Goal: Task Accomplishment & Management: Manage account settings

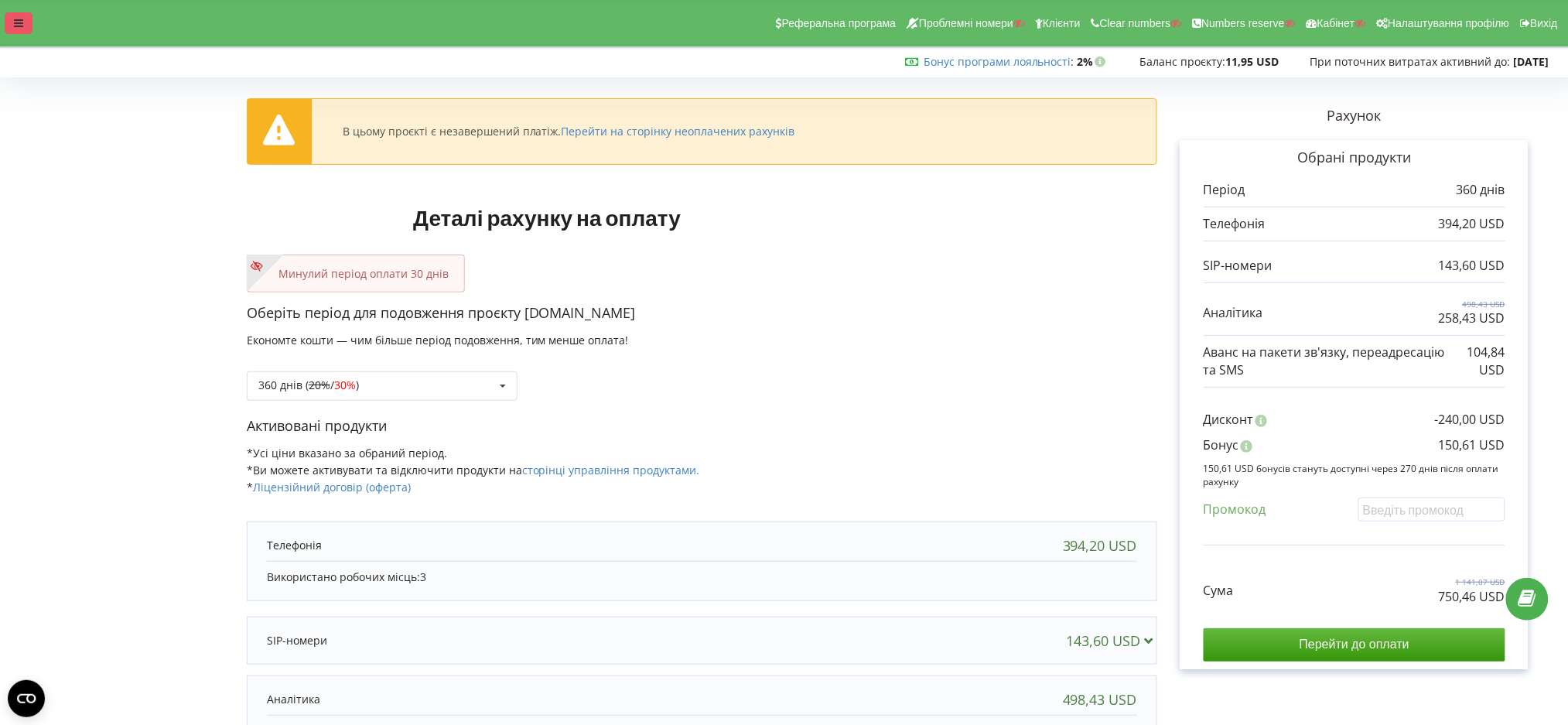
click at [19, 15] on div at bounding box center [18, 23] width 28 height 22
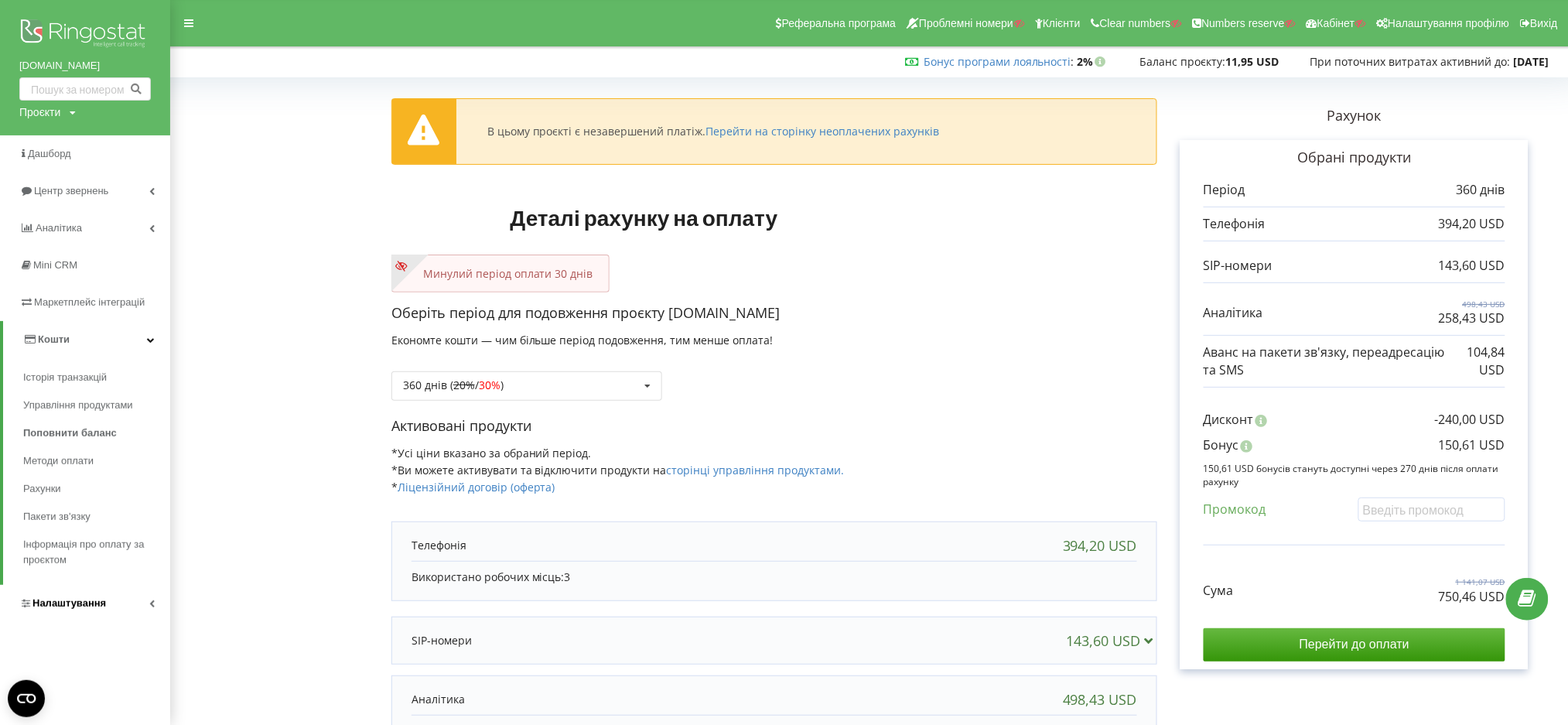
click at [49, 610] on span "Налаштування" at bounding box center [62, 604] width 86 height 15
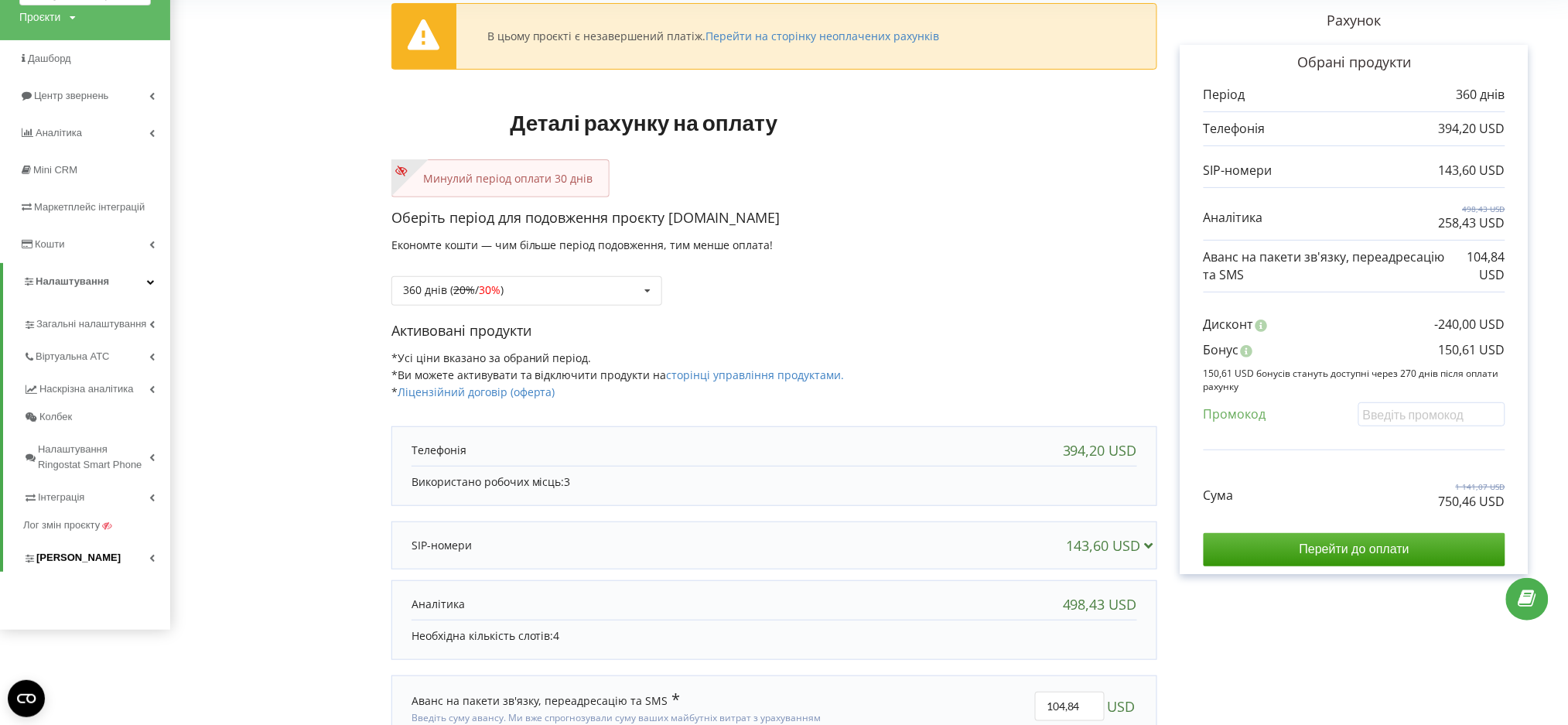
scroll to position [178, 0]
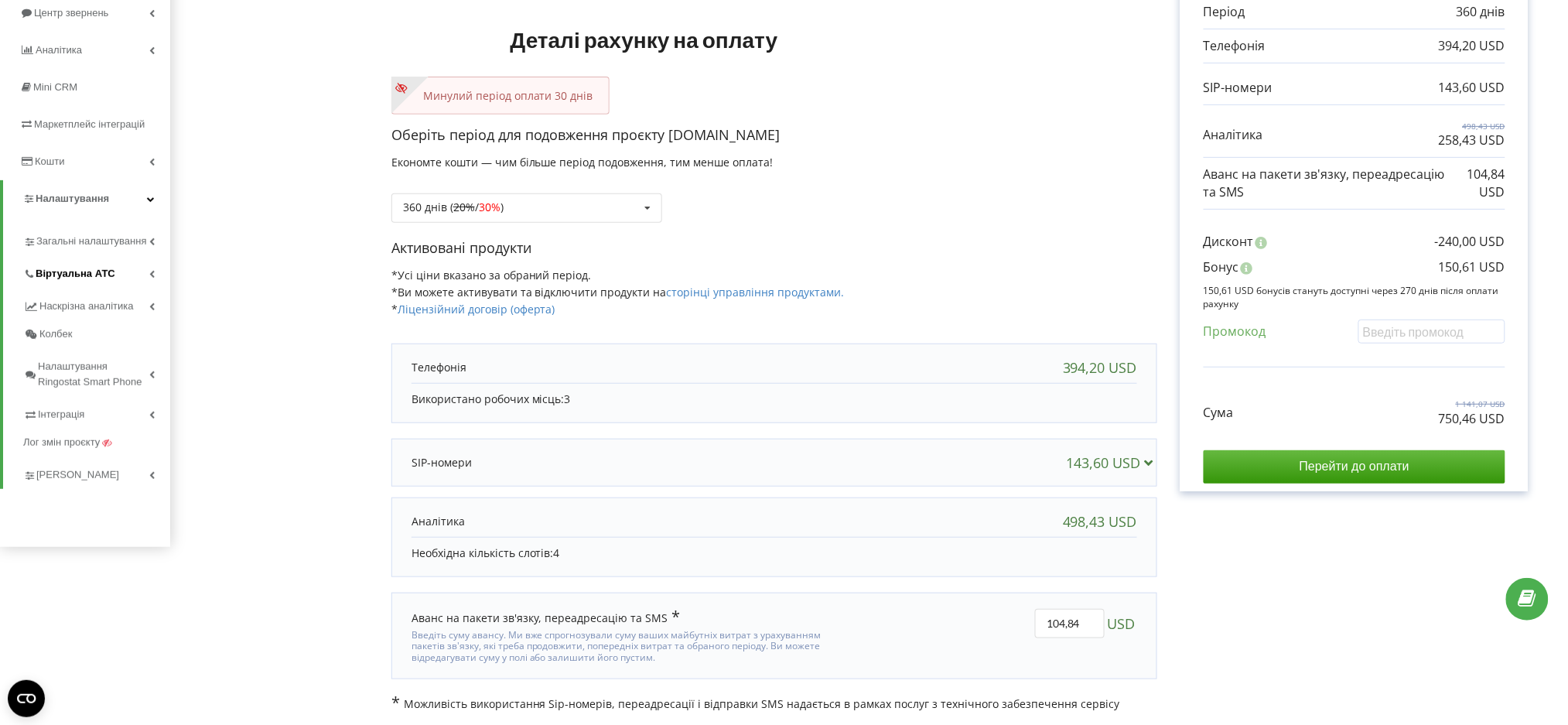
click at [58, 261] on link "Віртуальна АТС" at bounding box center [96, 271] width 147 height 32
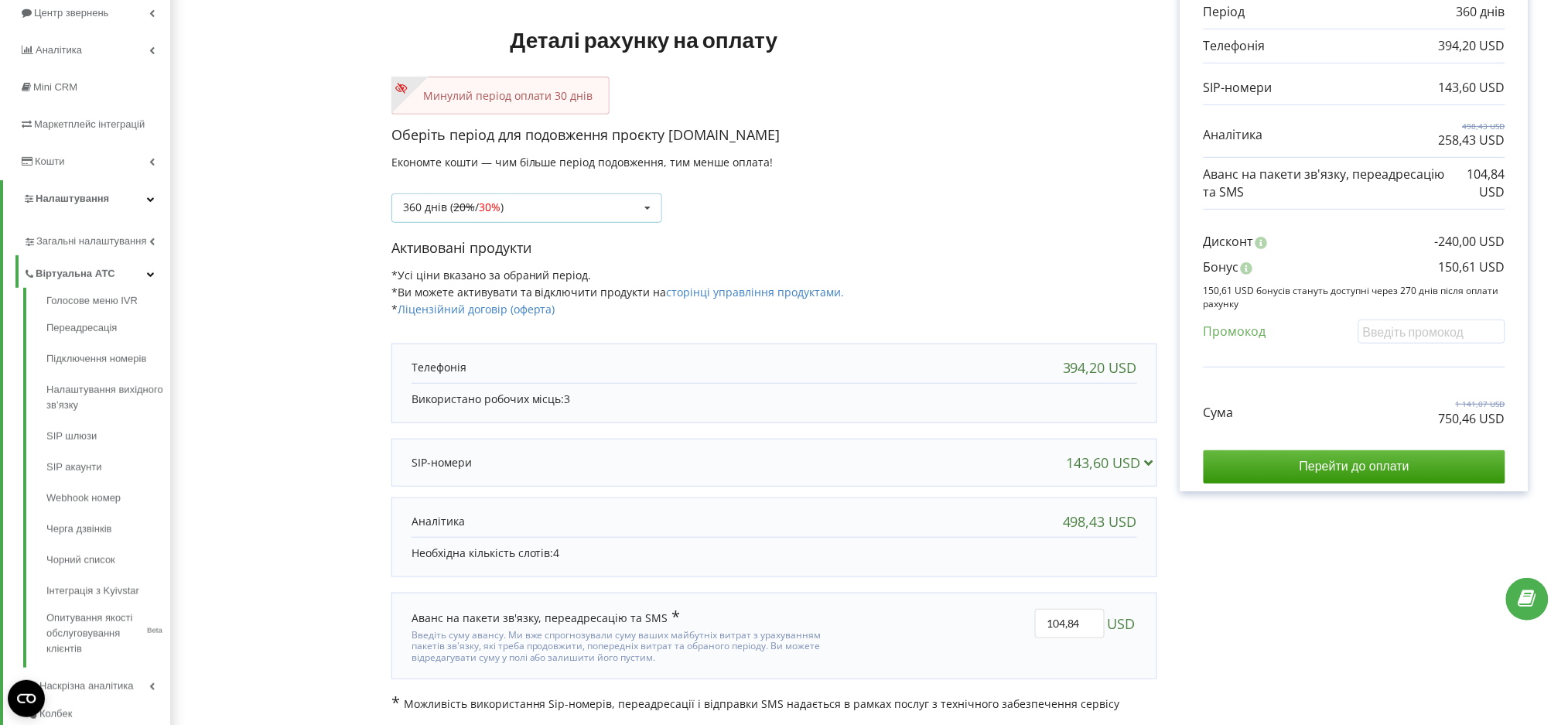
drag, startPoint x: 592, startPoint y: 212, endPoint x: 592, endPoint y: 220, distance: 8.0
click at [592, 219] on div "360 днів ( 20% / 30% ) Поповнити баланс без подовження 20% / 30% 30% /" at bounding box center [526, 208] width 270 height 29
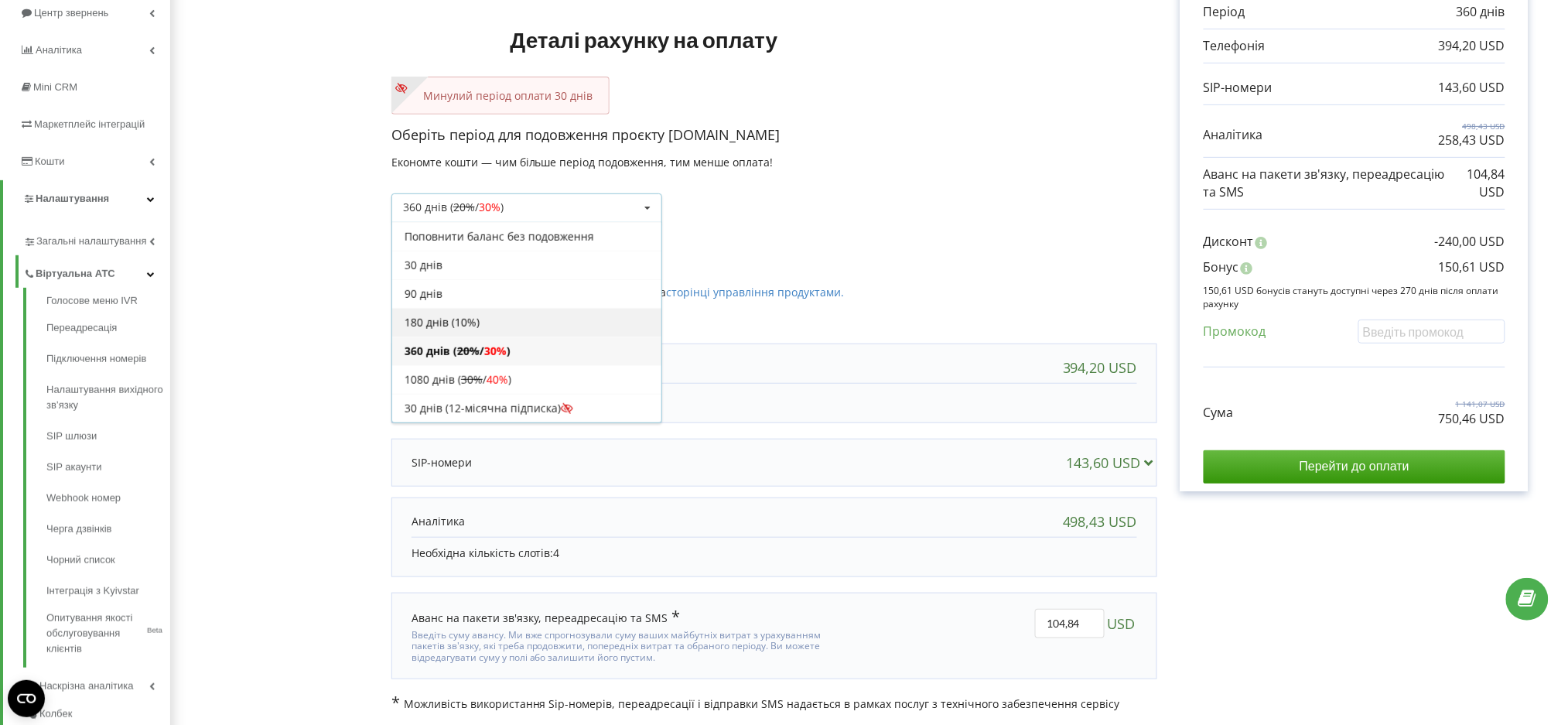
click at [522, 324] on div "180 днів (10%)" at bounding box center [526, 323] width 269 height 28
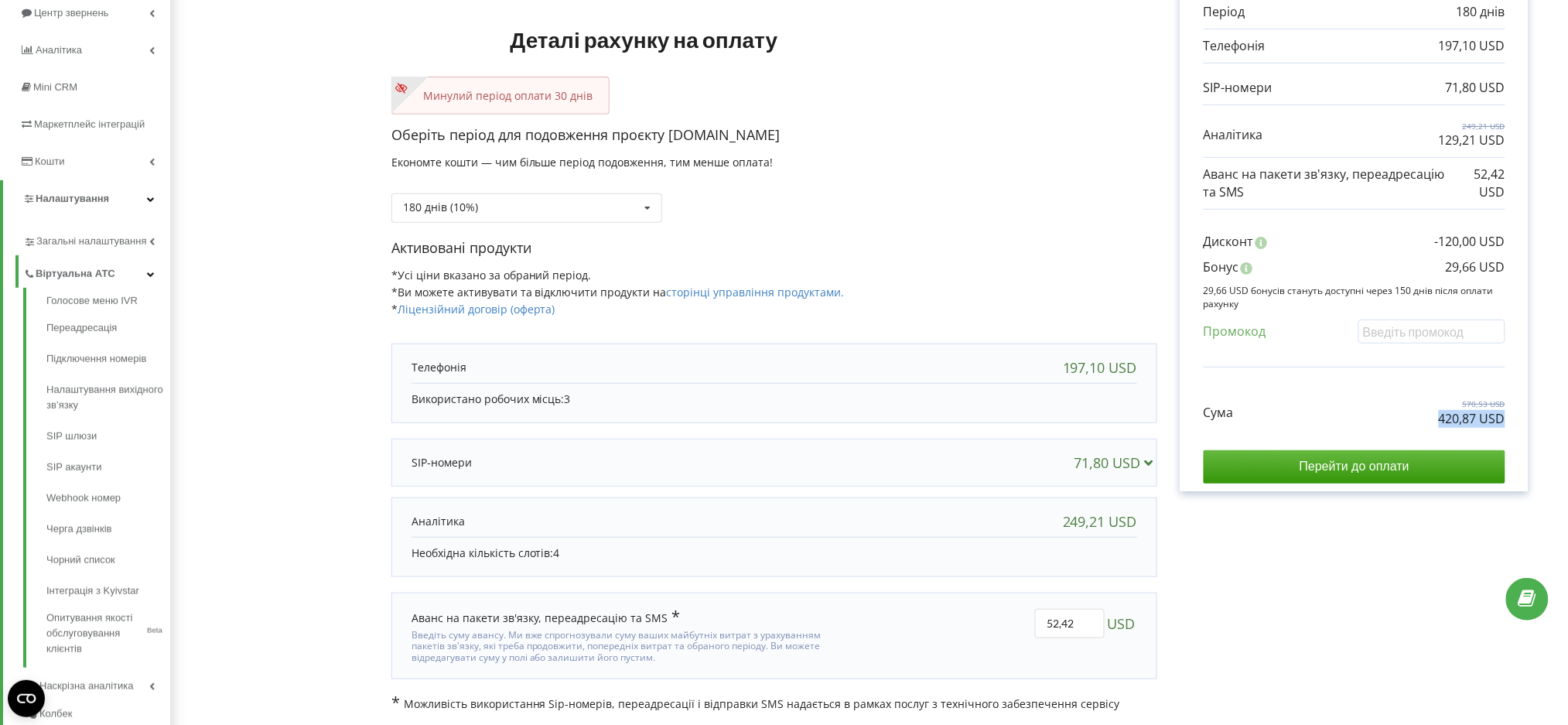
drag, startPoint x: 1438, startPoint y: 430, endPoint x: 1430, endPoint y: 418, distance: 14.4
click at [1431, 418] on div "Сума 570,53 USD 420,87 USD Перейти до оплати" at bounding box center [1355, 430] width 302 height 108
click at [1430, 418] on div "Сума 570,53 USD 420,87 USD" at bounding box center [1355, 401] width 302 height 52
click at [1426, 418] on div "Сума 570,53 USD 420,87 USD" at bounding box center [1355, 401] width 302 height 52
drag, startPoint x: 1411, startPoint y: 421, endPoint x: 1521, endPoint y: 420, distance: 110.0
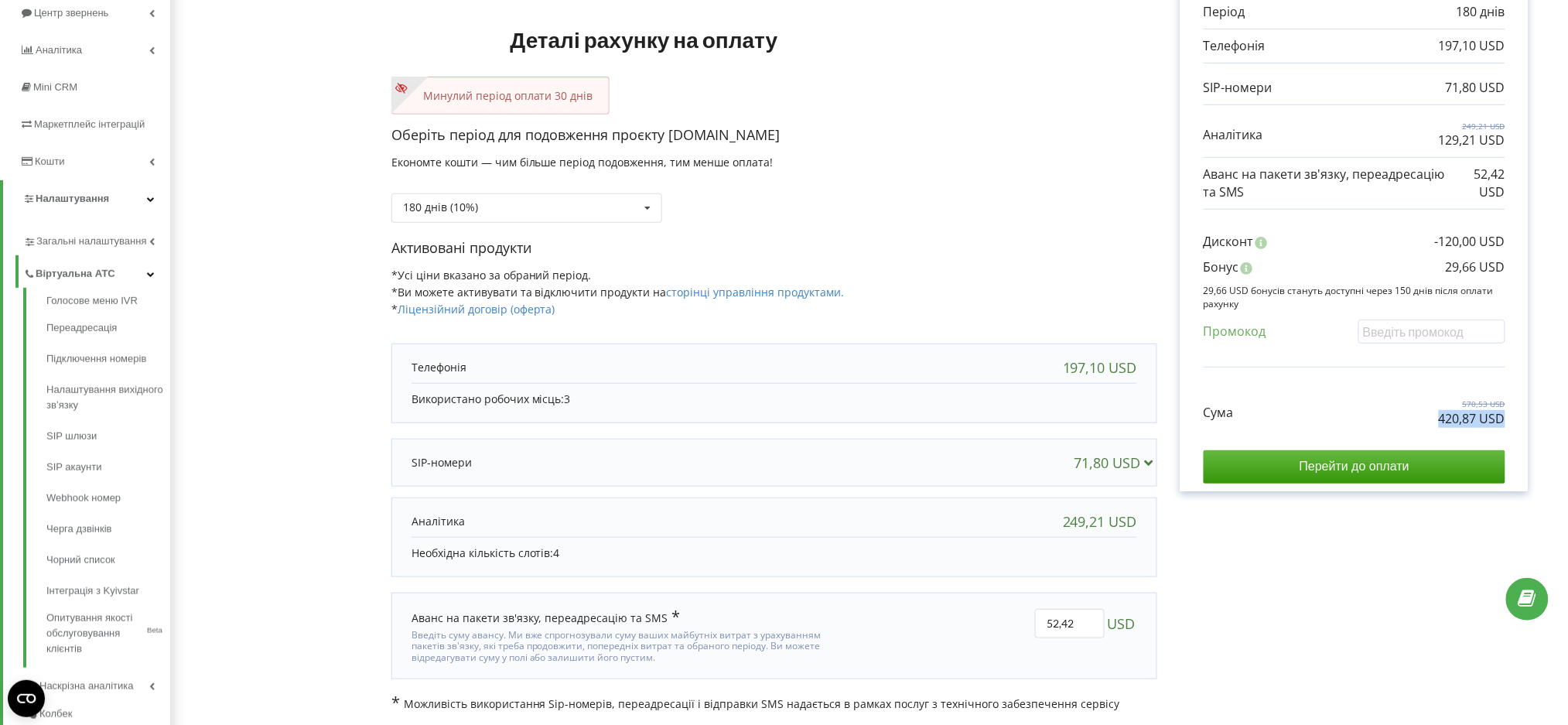
click at [1521, 420] on div "Обрані продукти Період 180 днів 197,10 USD 71,80 USD 249,21 USD" at bounding box center [1355, 227] width 348 height 530
click at [556, 196] on div "180 днів (10%) Поповнити баланс без подовження 30 днів" at bounding box center [526, 208] width 270 height 29
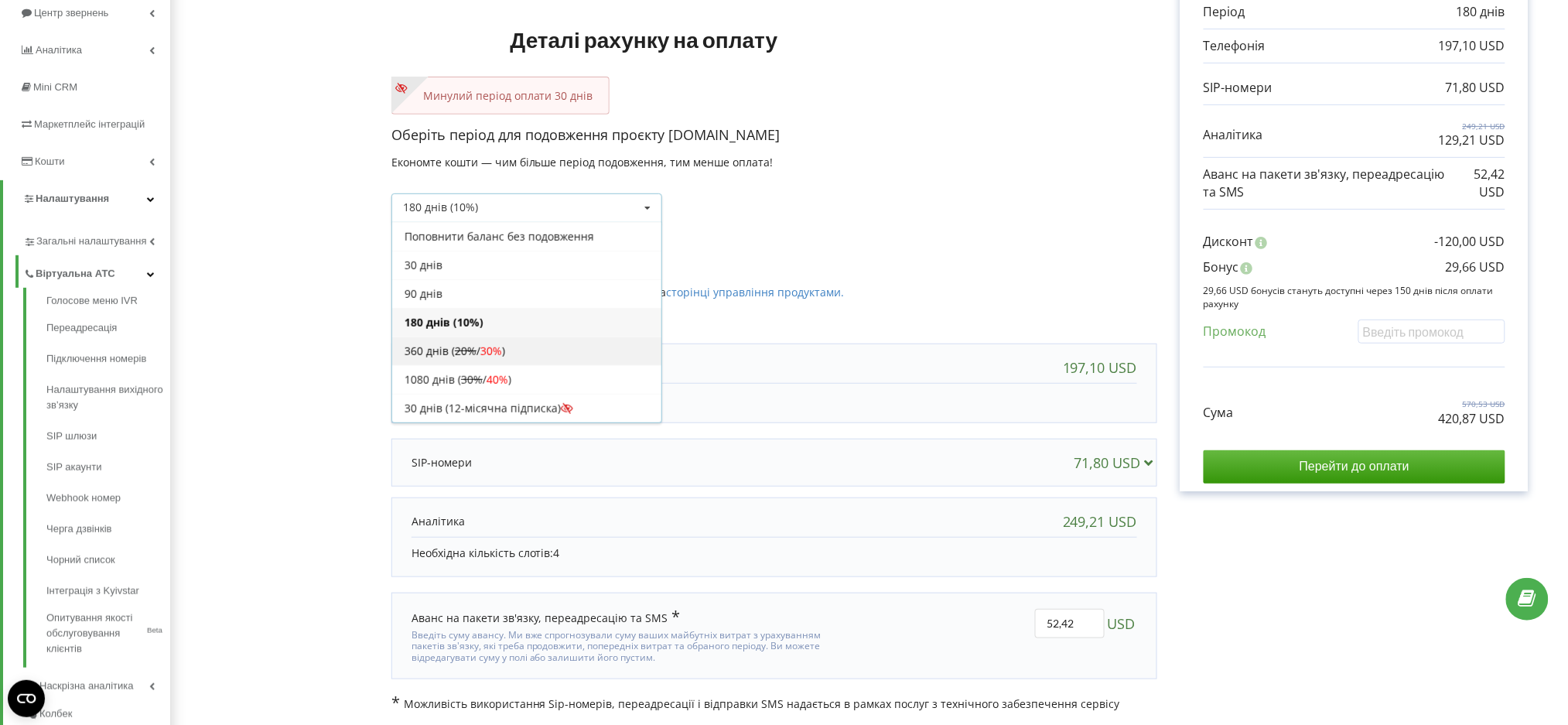
click at [510, 350] on div "360 днів ( 20% / 30% )" at bounding box center [526, 351] width 269 height 28
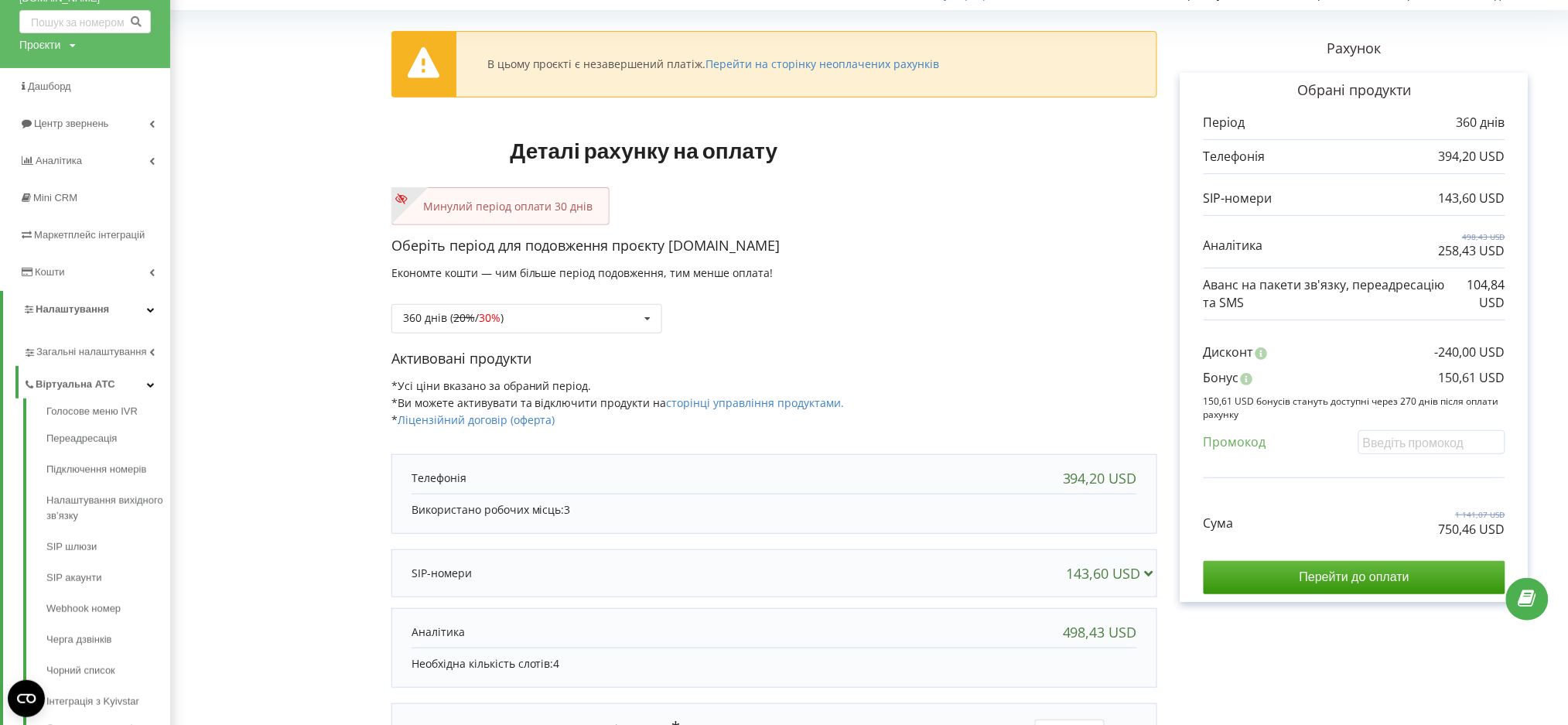
scroll to position [102, 0]
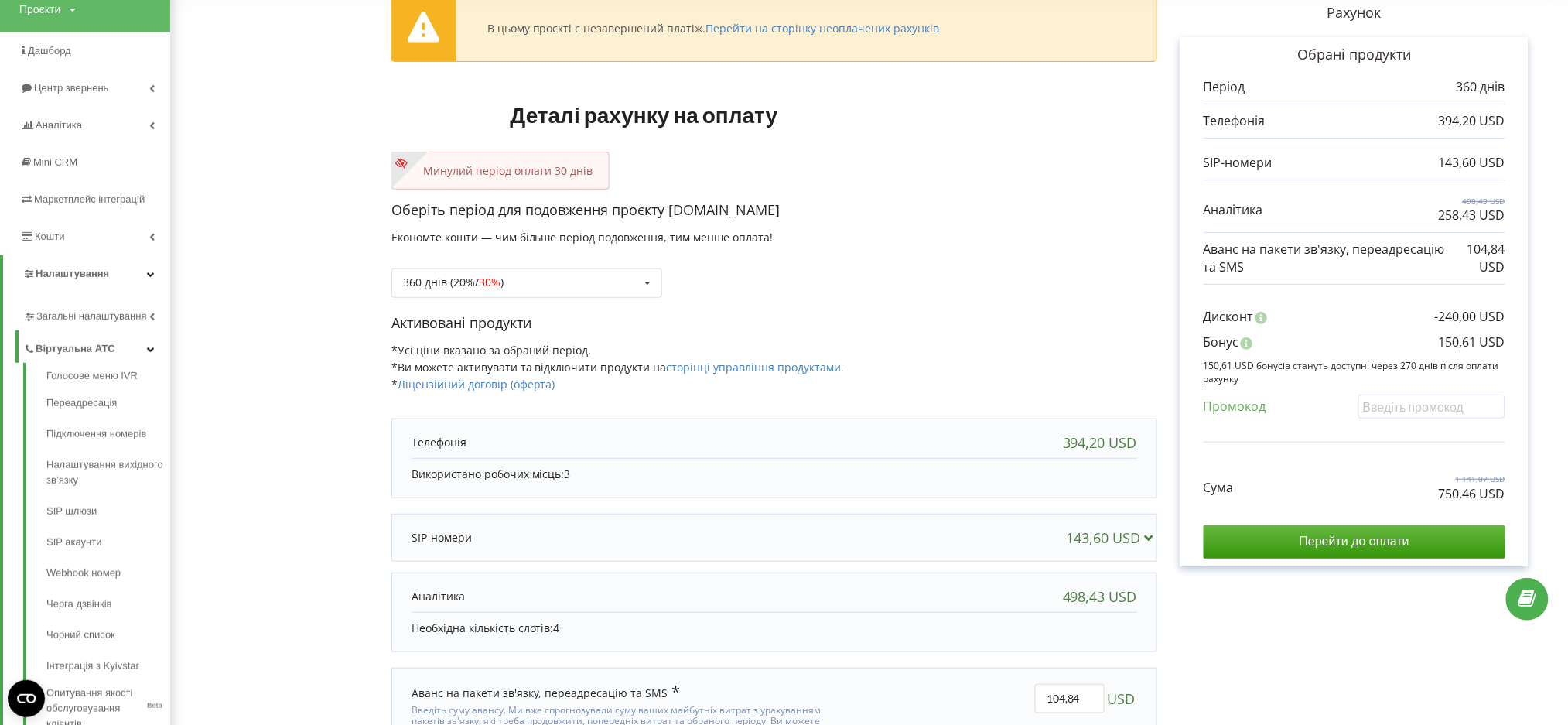
drag, startPoint x: 1104, startPoint y: 319, endPoint x: 1141, endPoint y: 346, distance: 45.8
click at [1104, 318] on p "Активовані продукти" at bounding box center [774, 323] width 766 height 20
click at [1232, 662] on div "Рахунок Обрані продукти Період 360 днів 394,20 USD 143,60 USD 498,43 USD 258,43…" at bounding box center [1355, 383] width 395 height 808
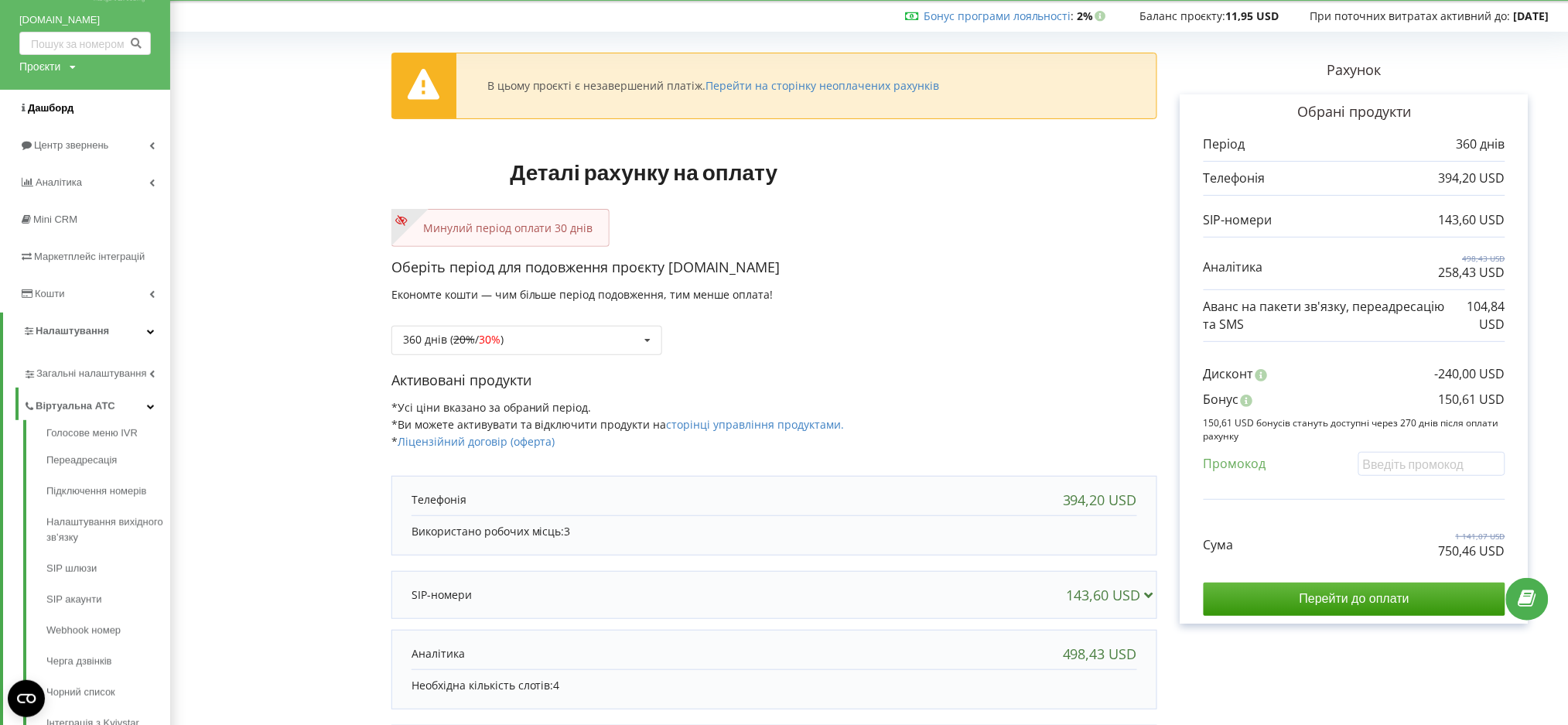
scroll to position [0, 0]
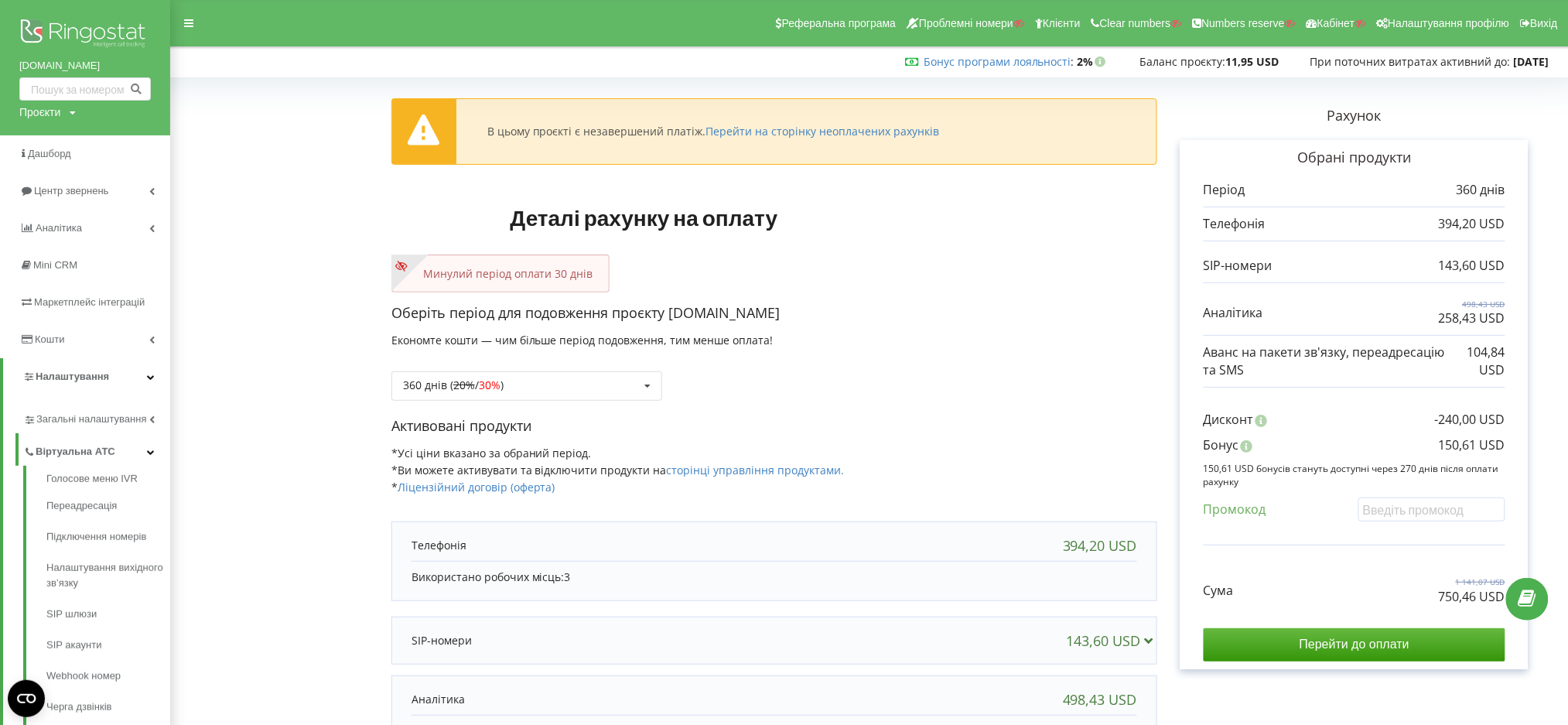
drag, startPoint x: 21, startPoint y: 66, endPoint x: 111, endPoint y: 64, distance: 90.0
click at [111, 64] on div "akvantis.com.ua Проєкти Пошук" at bounding box center [84, 67] width 170 height 136
click at [270, 168] on form "В цьому проєкті є незавершений платіж. Перейти на сторінку неоплачених рахунків…" at bounding box center [869, 486] width 1365 height 808
drag, startPoint x: 13, startPoint y: 65, endPoint x: 102, endPoint y: 70, distance: 89.1
click at [102, 70] on div "akvantis.com.ua Проєкти Пошук" at bounding box center [84, 67] width 170 height 136
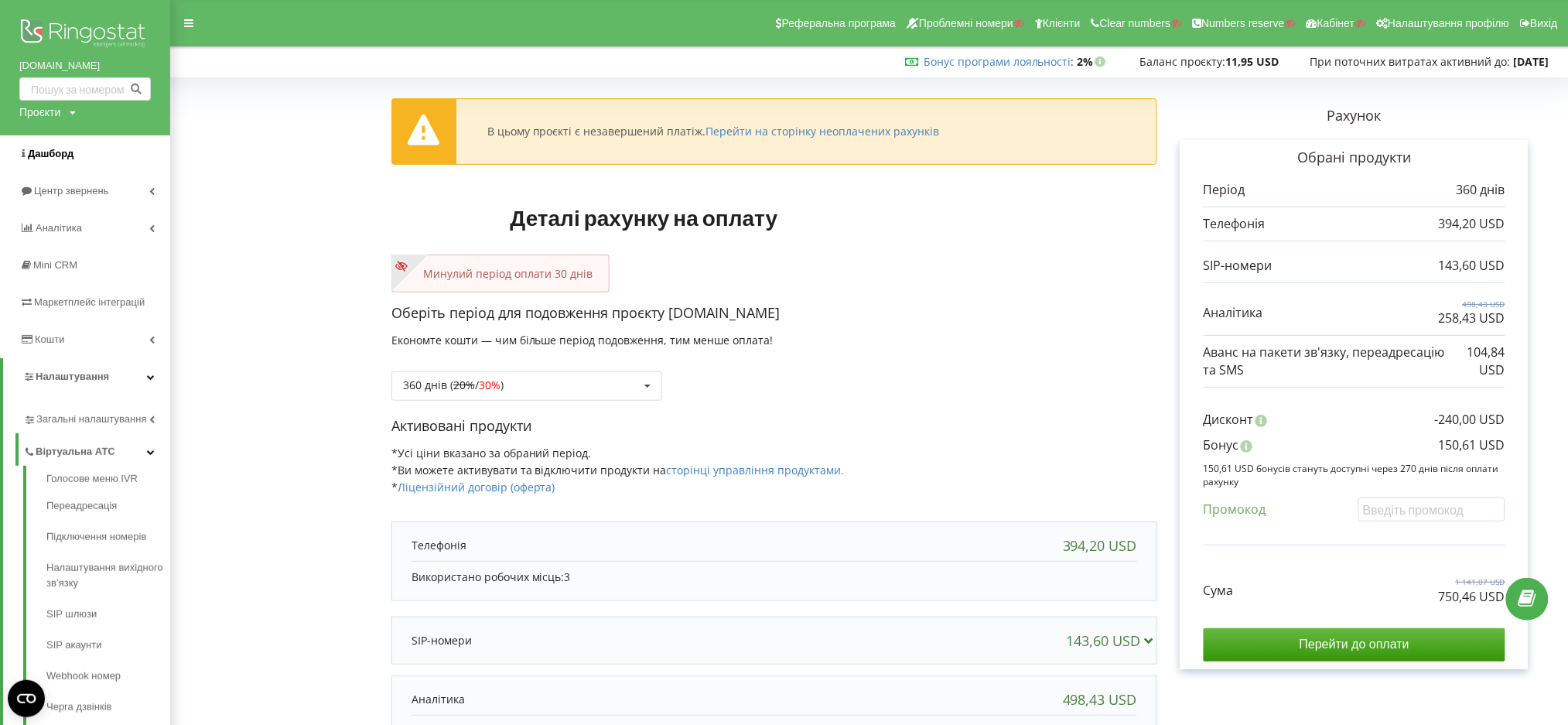
copy link "akvantis.com.ua"
click at [1436, 602] on div "Сума 1 141,07 USD 750,46 USD" at bounding box center [1355, 579] width 302 height 52
drag, startPoint x: 1454, startPoint y: 598, endPoint x: 1503, endPoint y: 594, distance: 49.2
click at [1503, 594] on div "Сума 1 141,07 USD 750,46 USD" at bounding box center [1355, 579] width 302 height 52
copy p "750,46 USD"
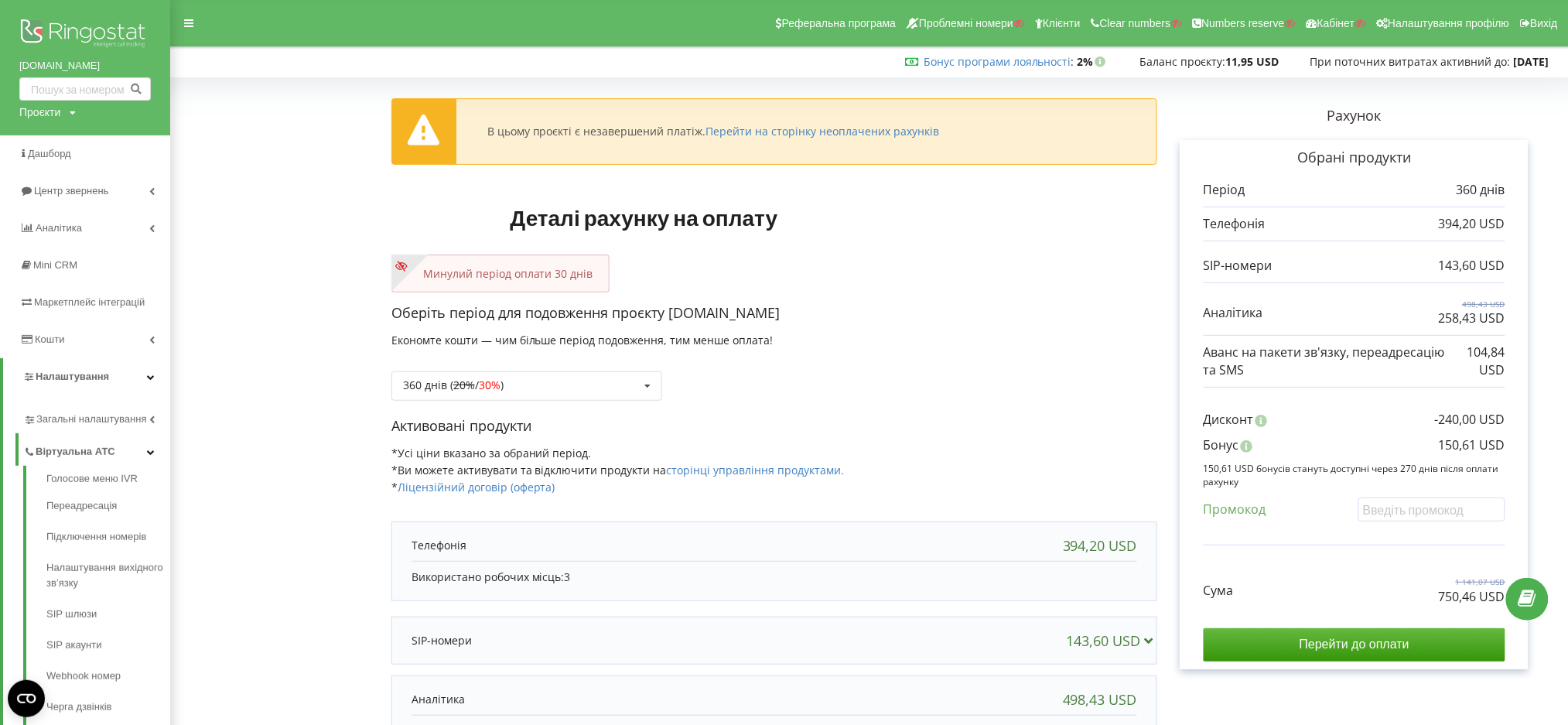
drag, startPoint x: 246, startPoint y: 568, endPoint x: 357, endPoint y: 537, distance: 115.2
click at [248, 568] on form "В цьому проєкті є незавершений платіж. Перейти на сторінку неоплачених рахунків…" at bounding box center [869, 486] width 1365 height 808
drag, startPoint x: 1434, startPoint y: 450, endPoint x: 1510, endPoint y: 451, distance: 76.0
click at [1510, 451] on div "Обрані продукти Період 360 днів 394,20 USD 143,60 USD 498,43 USD" at bounding box center [1355, 405] width 348 height 530
copy p "150,61 USD"
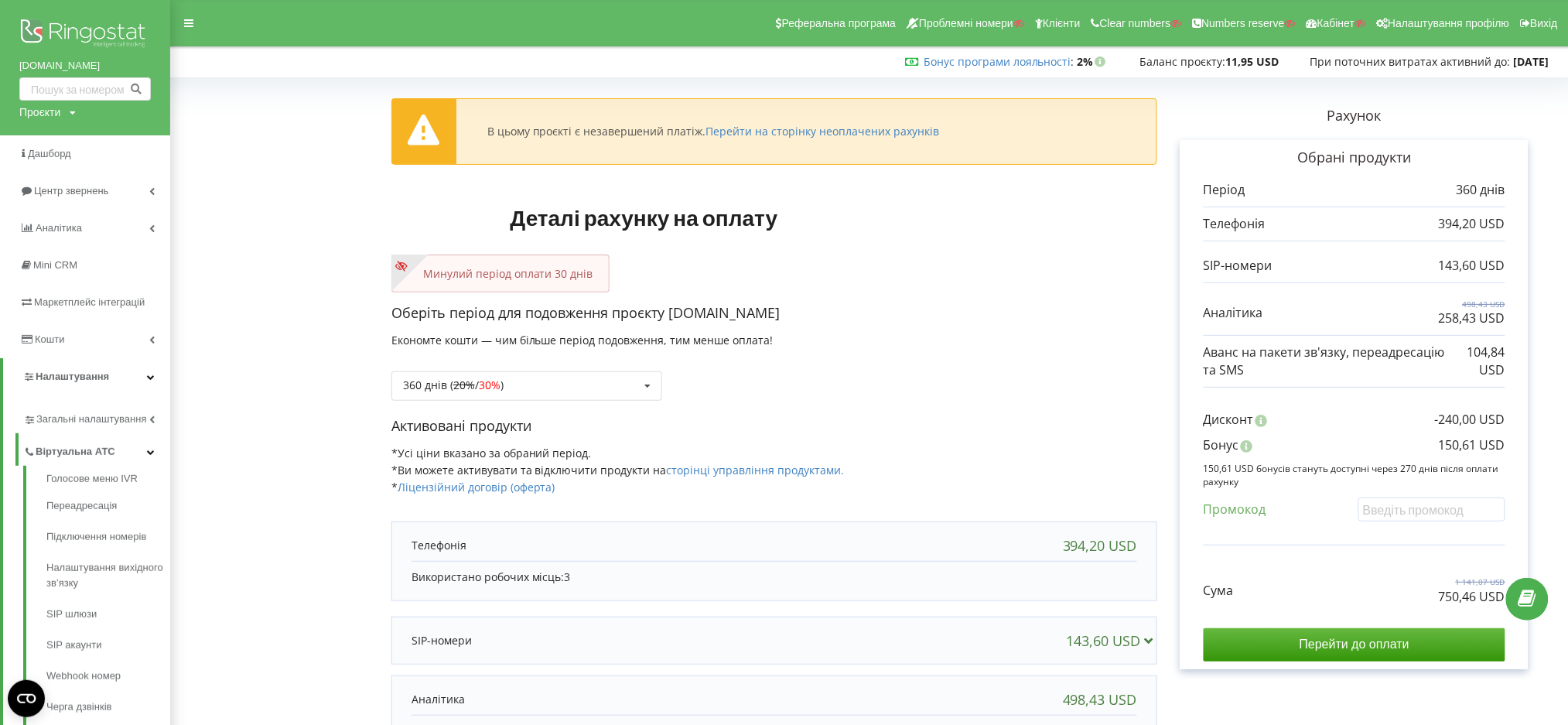
click at [205, 566] on form "В цьому проєкті є незавершений платіж. Перейти на сторінку неоплачених рахунків…" at bounding box center [869, 486] width 1365 height 808
click at [584, 389] on div "360 днів ( 20% / 30% ) Поповнити баланс без подовження 20% / 30% 30% /" at bounding box center [526, 385] width 270 height 29
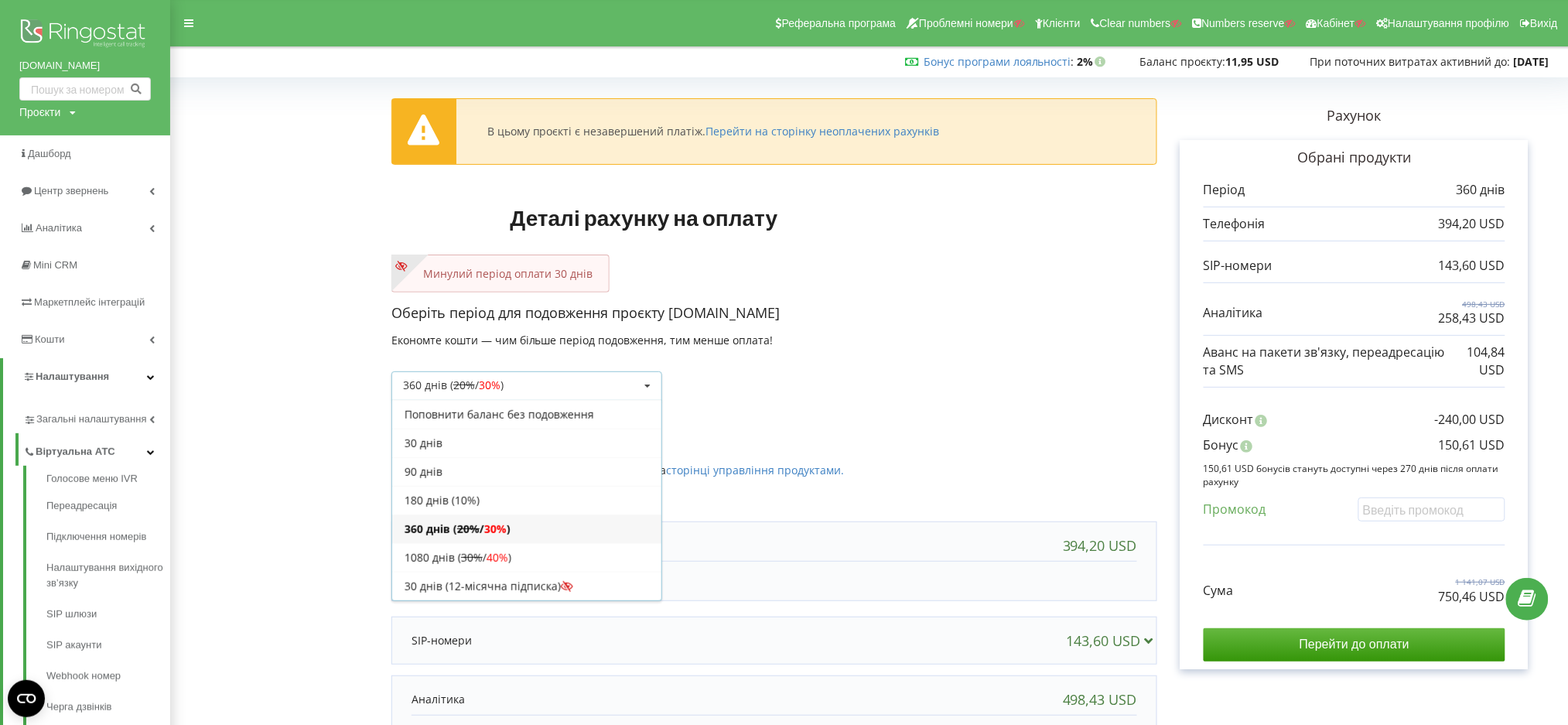
click at [522, 495] on div "180 днів (10%)" at bounding box center [526, 500] width 269 height 28
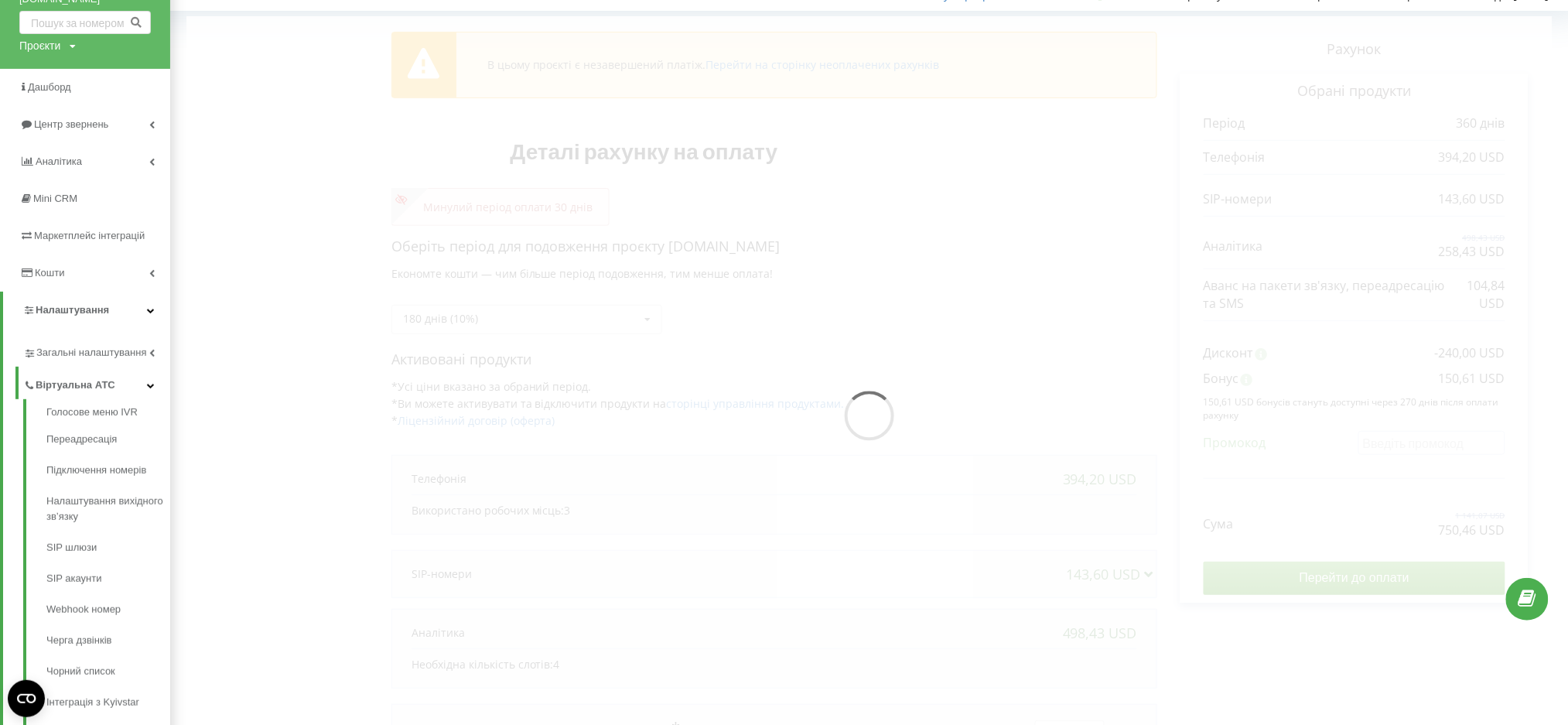
scroll to position [102, 0]
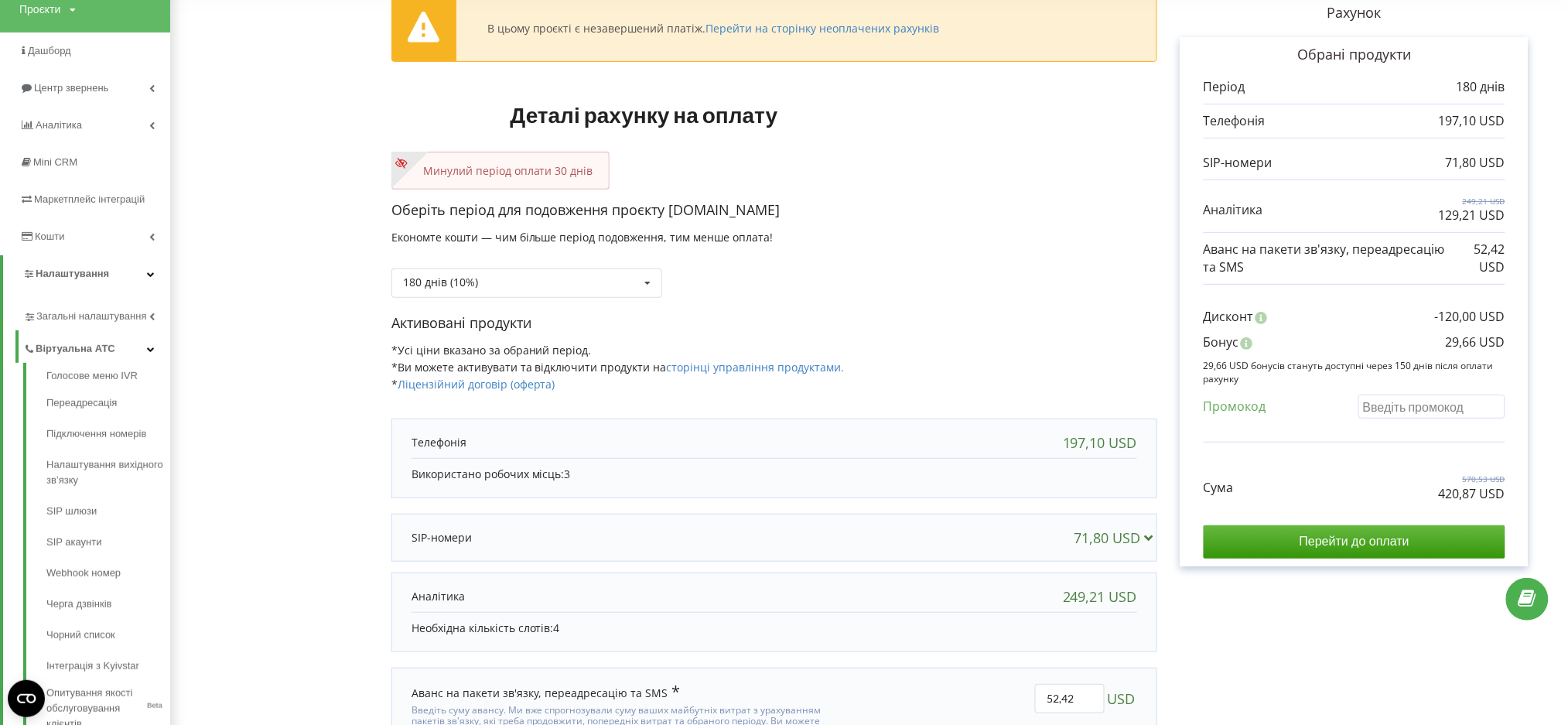
click at [1407, 409] on input "text" at bounding box center [1431, 406] width 147 height 24
paste input "EKLH-TLWT"
type input "EKLH-TLWT"
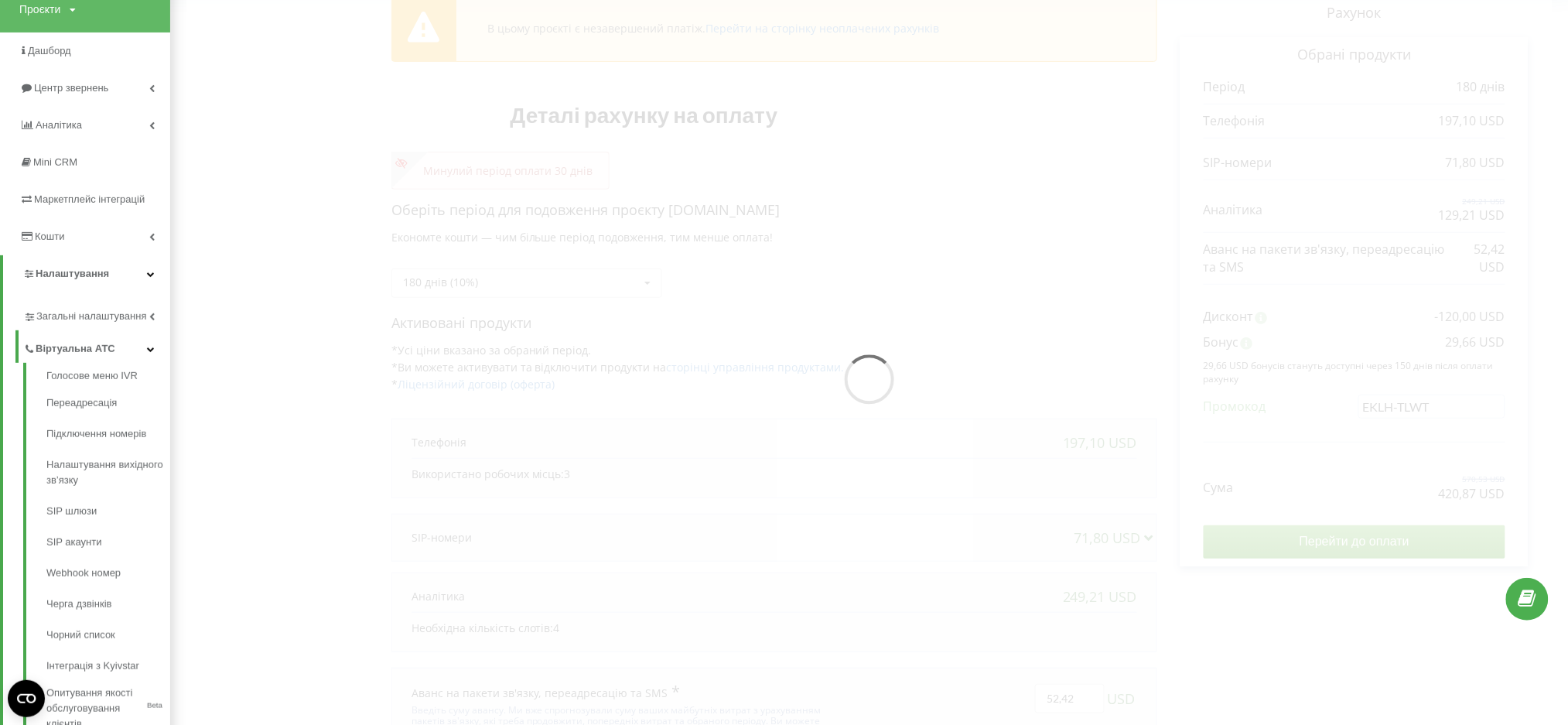
click at [1335, 429] on div "В цьому проєкті є незавершений платіж. Перейти на сторінку неоплачених рахунків…" at bounding box center [869, 383] width 1365 height 808
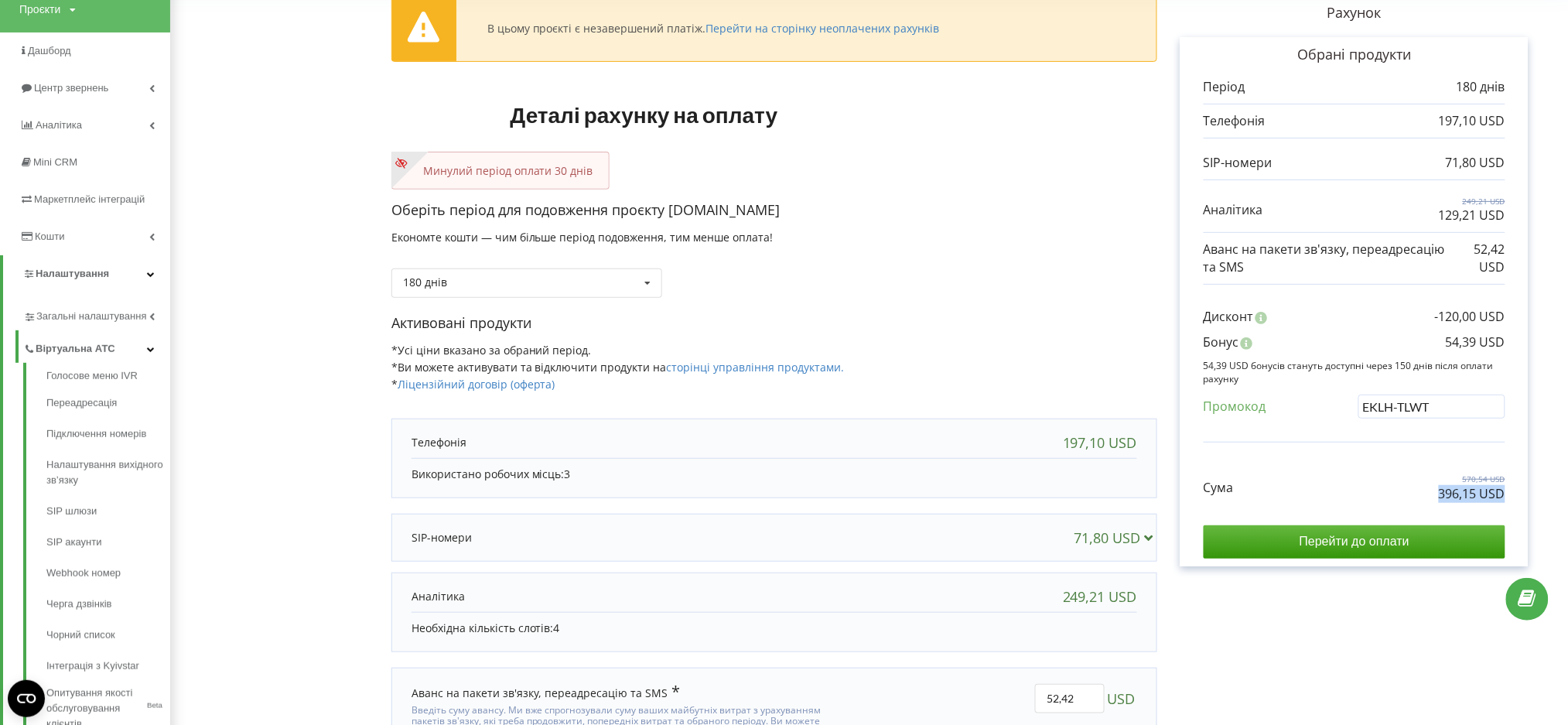
drag, startPoint x: 1400, startPoint y: 495, endPoint x: 1521, endPoint y: 495, distance: 121.0
click at [1521, 495] on div "Обрані продукти Період 180 днів 197,10 USD 71,80 USD 249,21 USD" at bounding box center [1355, 302] width 348 height 530
copy p "396,15 USD"
click at [1373, 598] on div "Рахунок Обрані продукти Період 180 днів 197,10 USD 71,80 USD 249,21 USD 129,21 …" at bounding box center [1355, 383] width 395 height 808
click at [496, 274] on div "180 днів Поповнити баланс без подовження 30 днів" at bounding box center [526, 283] width 270 height 29
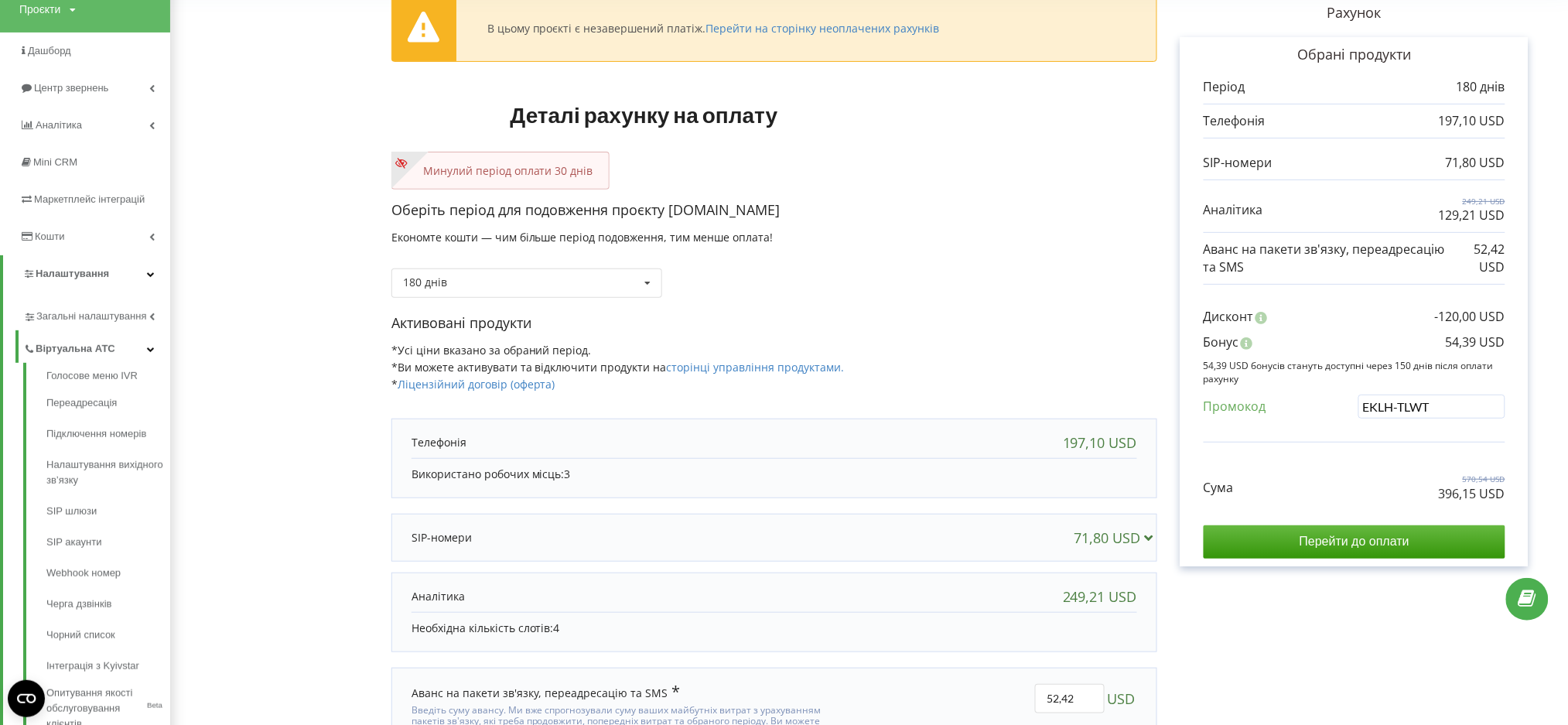
drag, startPoint x: 1459, startPoint y: 403, endPoint x: 1120, endPoint y: 387, distance: 339.4
click at [1114, 385] on div "В цьому проєкті є незавершений платіж. Перейти на сторінку неоплачених рахунків…" at bounding box center [971, 383] width 1160 height 808
drag, startPoint x: 971, startPoint y: 99, endPoint x: 954, endPoint y: 146, distance: 50.0
click at [971, 107] on div "В цьому проєкті є незавершений платіж. Перейти на сторінку неоплачених рахунків…" at bounding box center [869, 383] width 1365 height 808
click at [499, 287] on div "180 днів (10%) Поповнити баланс без подовження 30 днів" at bounding box center [526, 283] width 270 height 29
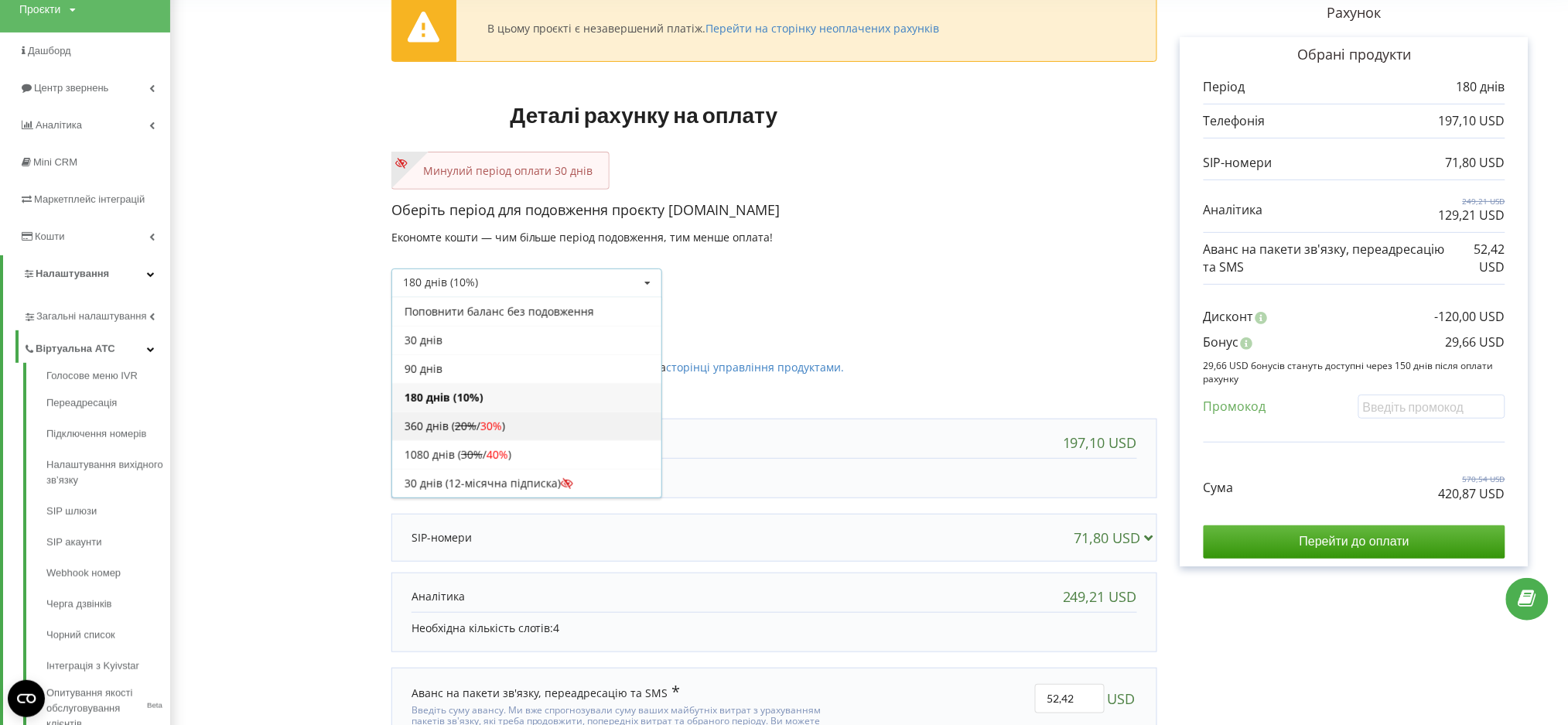
click at [486, 426] on span "30%" at bounding box center [490, 425] width 22 height 14
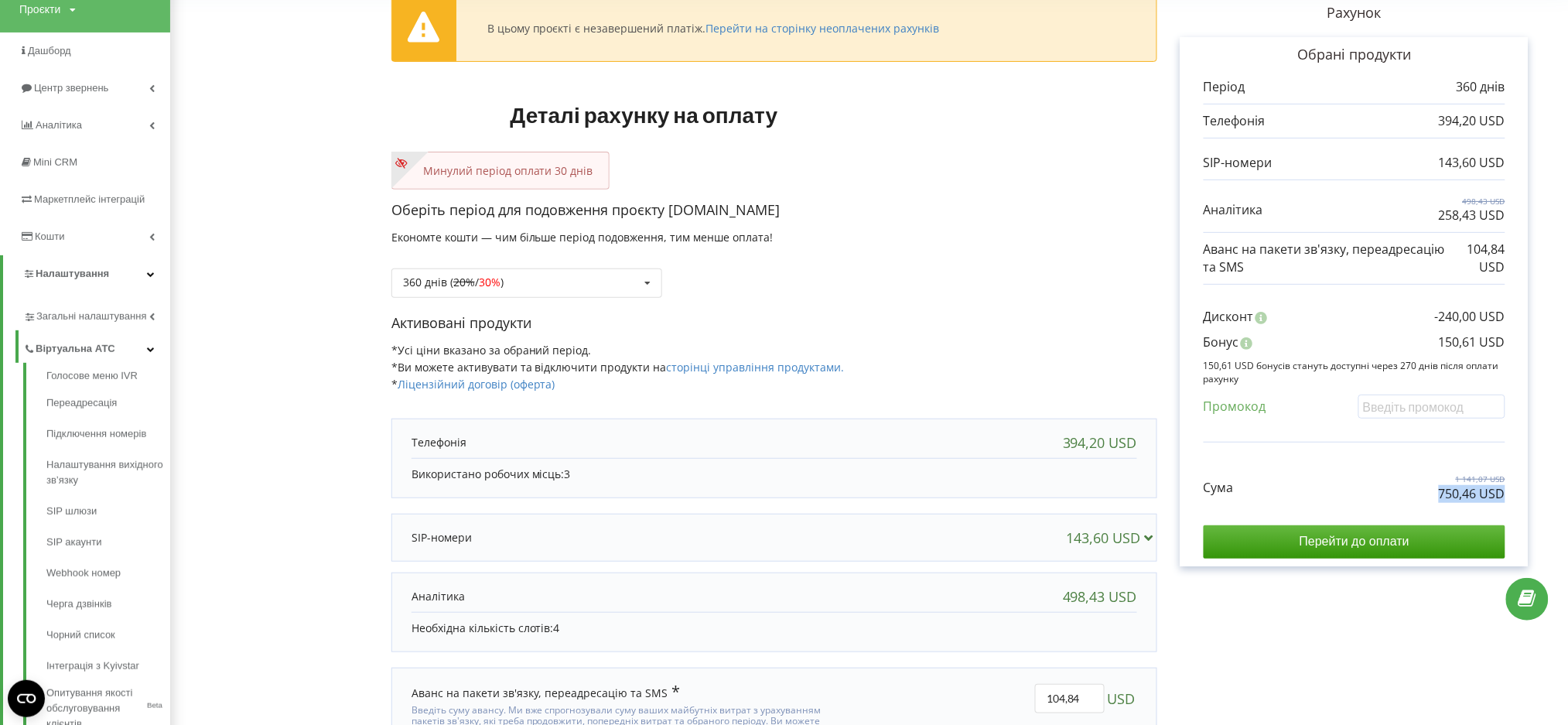
drag, startPoint x: 1439, startPoint y: 497, endPoint x: 1486, endPoint y: 487, distance: 48.1
click at [1516, 491] on div "Обрані продукти Період 360 днів 394,20 USD 143,60 USD 498,43 USD" at bounding box center [1355, 302] width 348 height 530
copy p "750,46 USD"
drag, startPoint x: 1425, startPoint y: 398, endPoint x: 1404, endPoint y: 398, distance: 21.0
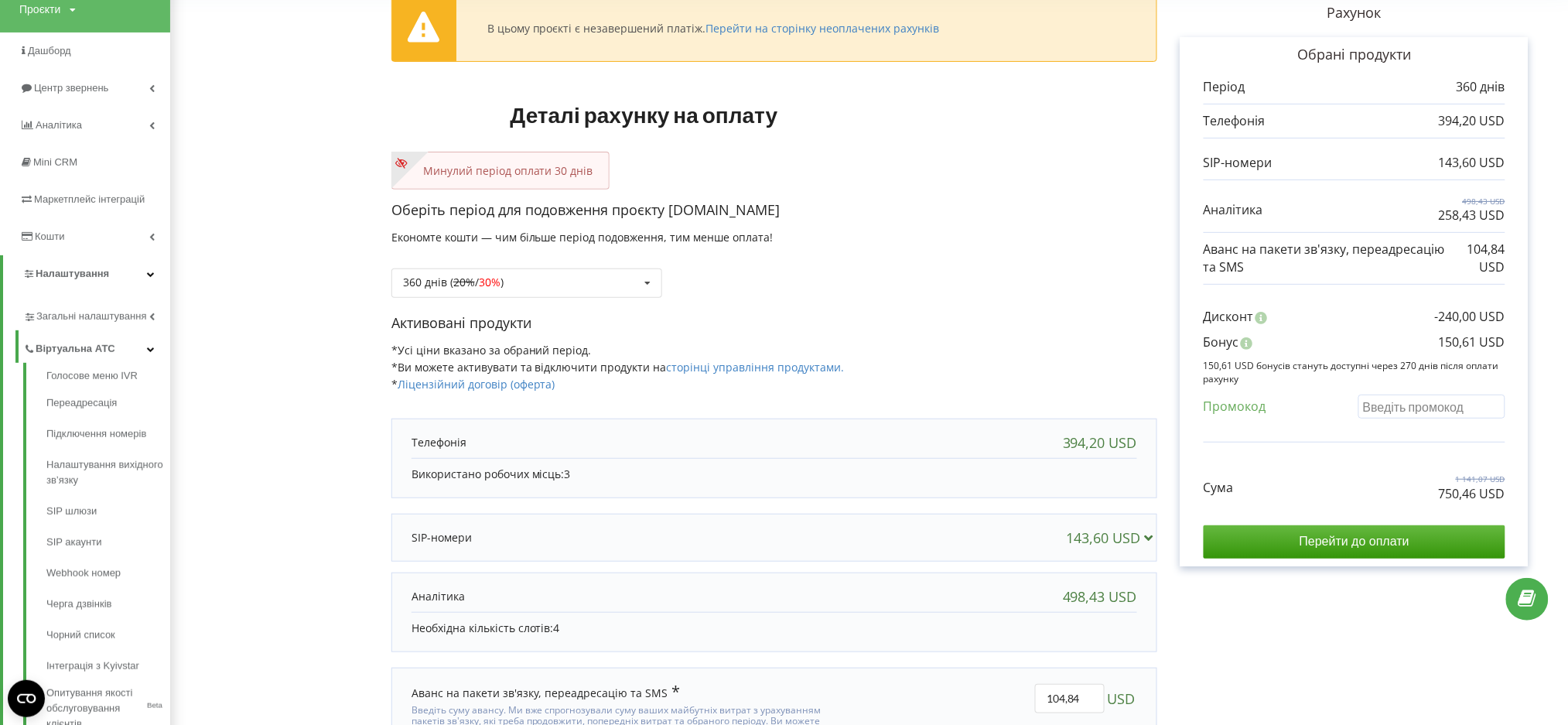
click at [1425, 398] on input "text" at bounding box center [1431, 406] width 147 height 24
drag, startPoint x: 514, startPoint y: 271, endPoint x: 516, endPoint y: 283, distance: 12.2
click at [516, 279] on div "360 днів ( 20% / 30% ) Поповнити баланс без подовження 20% / 30% 30% /" at bounding box center [526, 283] width 270 height 29
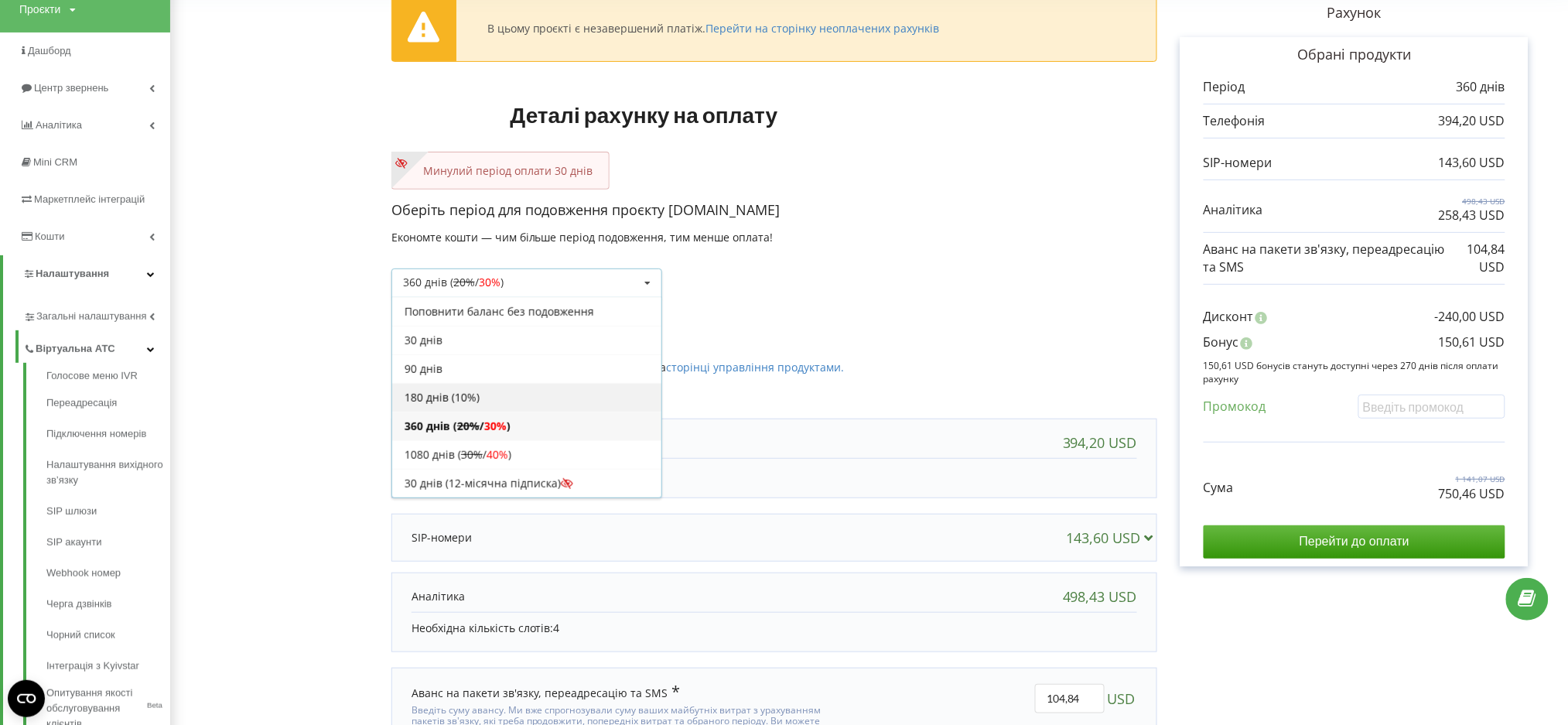
click at [428, 393] on div "180 днів (10%)" at bounding box center [526, 398] width 269 height 28
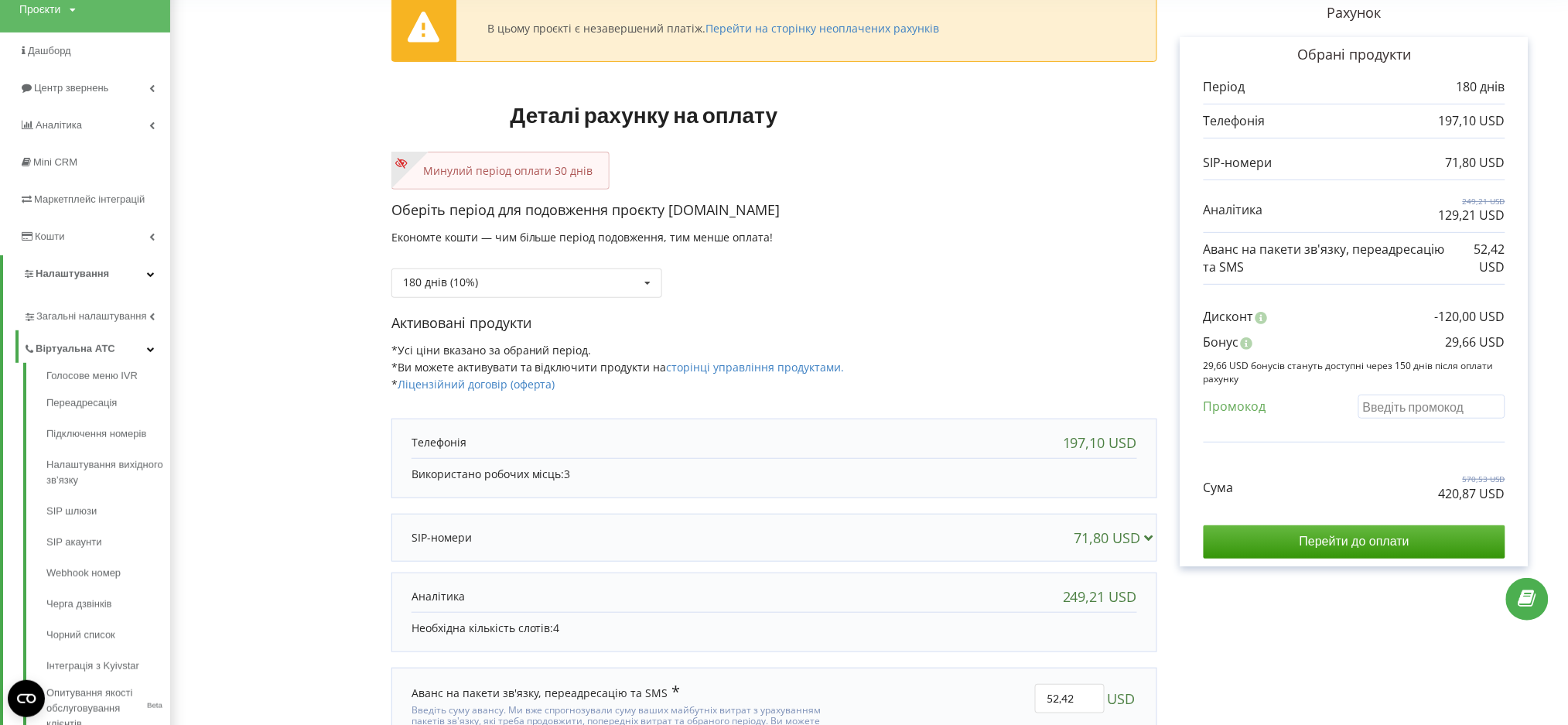
click at [1410, 415] on input "text" at bounding box center [1431, 406] width 147 height 24
paste input "750,46 USD"
drag, startPoint x: 1430, startPoint y: 408, endPoint x: 1206, endPoint y: 388, distance: 224.9
click at [1206, 388] on div "Дисконт -120,00 USD Бонус 29,66 USD Промокод" at bounding box center [1355, 367] width 302 height 150
type input "750,46 USD"
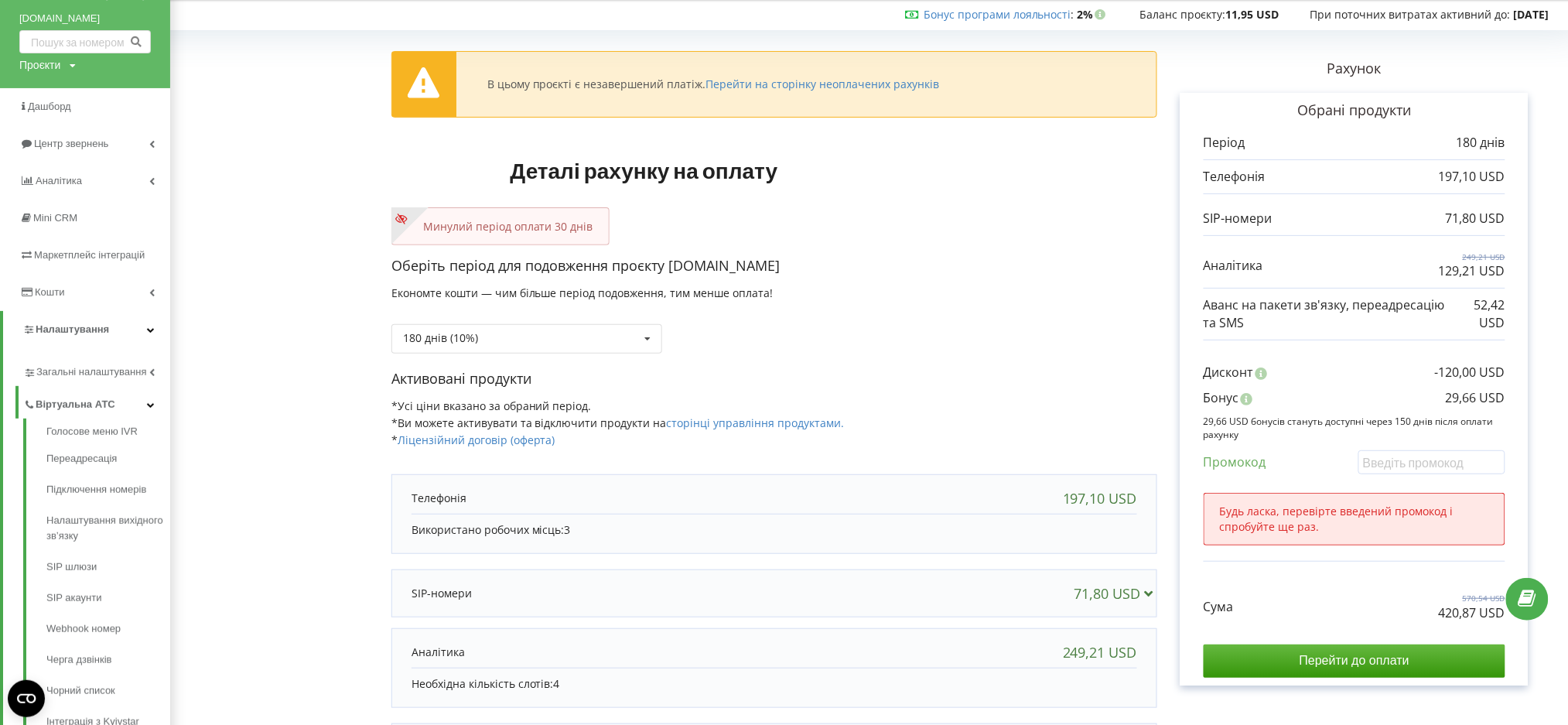
scroll to position [0, 0]
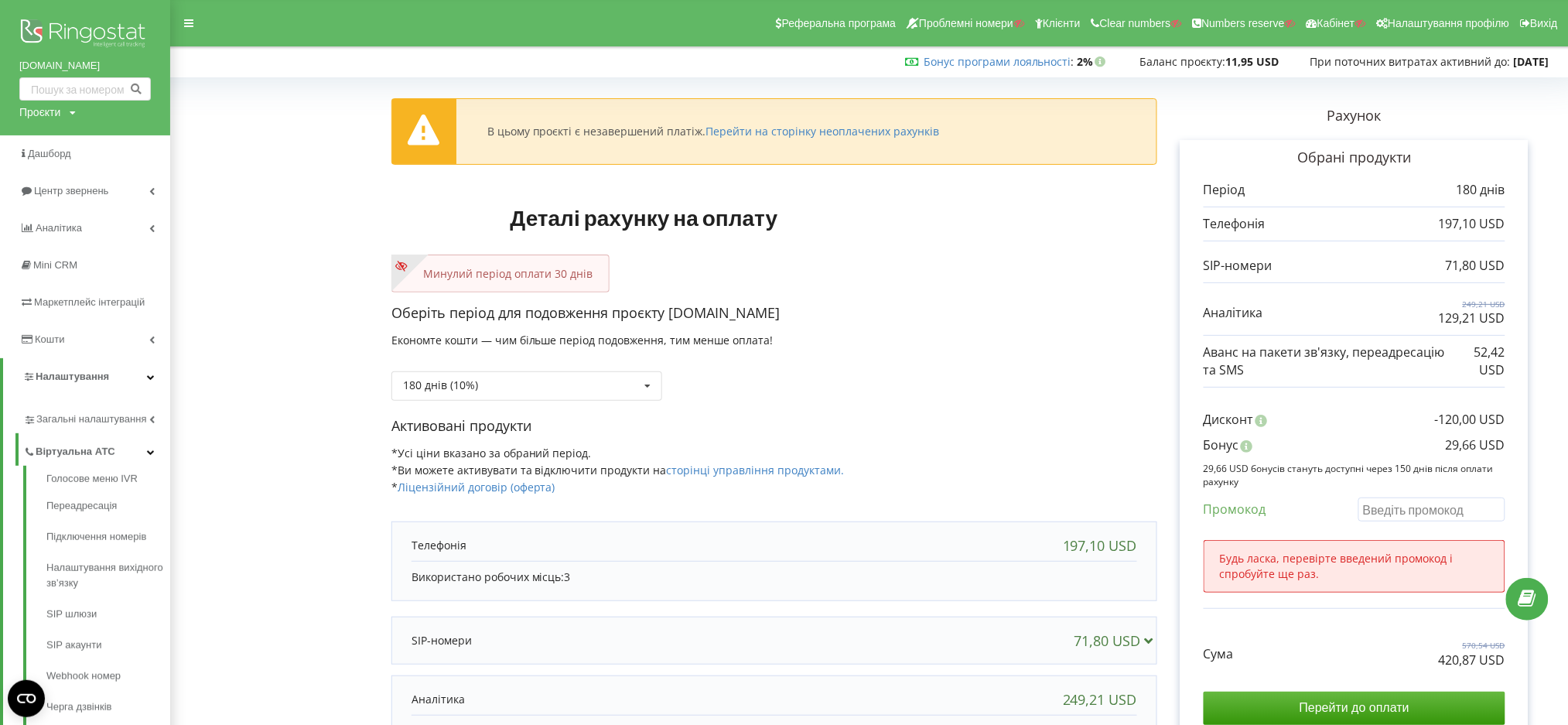
click at [1424, 511] on input "text" at bounding box center [1431, 509] width 147 height 24
paste input "EKLH-TLWT"
type input "EKLH-TLWT"
click at [1147, 466] on div "В цьому проєкті є незавершений платіж. Перейти на сторінку неоплачених рахунків…" at bounding box center [869, 486] width 1365 height 808
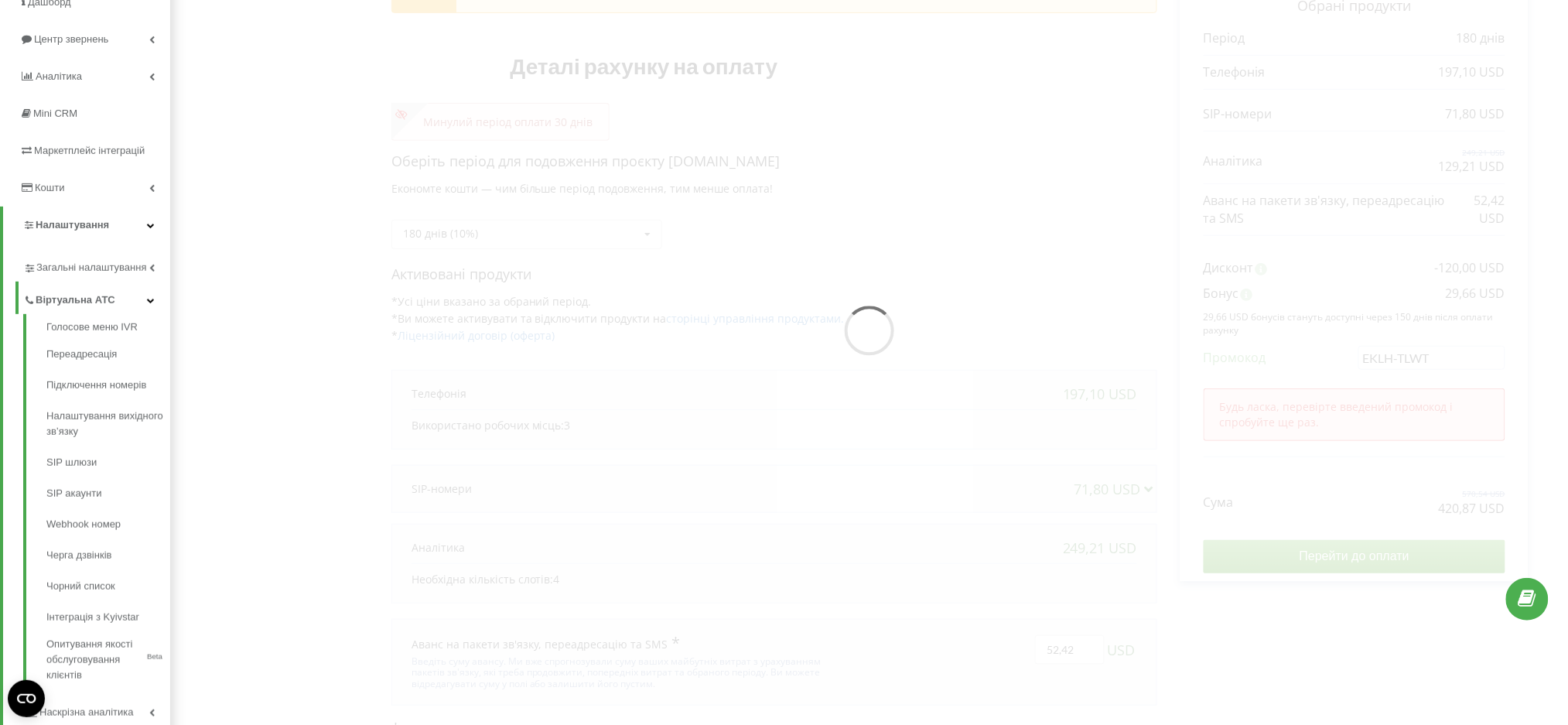
scroll to position [309, 0]
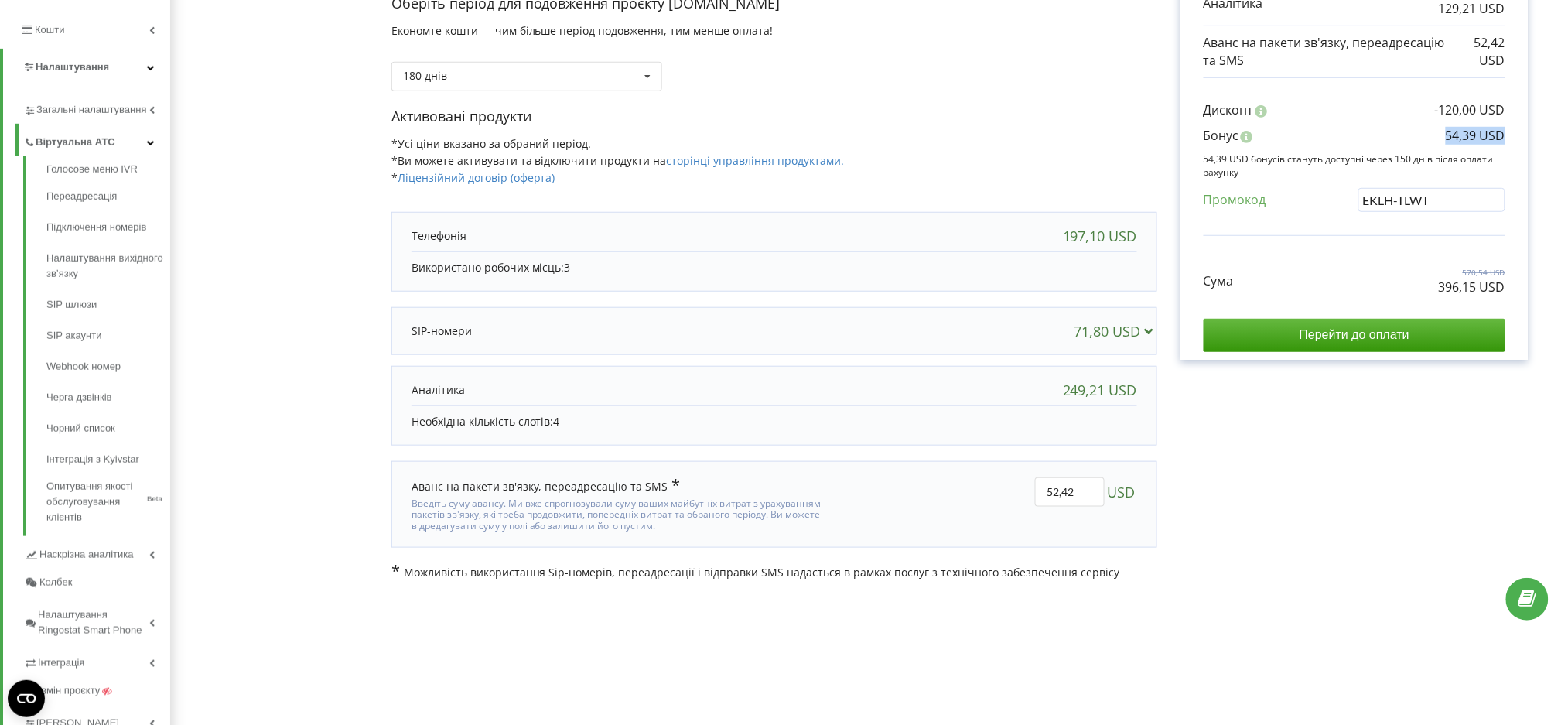
click at [1525, 133] on div "Обрані продукти Період 180 днів 197,10 USD 71,80 USD 249,21 USD" at bounding box center [1355, 95] width 348 height 530
copy p "54,39 USD"
click at [226, 589] on div "В цьому проєкті є незавершений платіж. Перейти на сторінку неоплачених рахунків…" at bounding box center [869, 177] width 1398 height 840
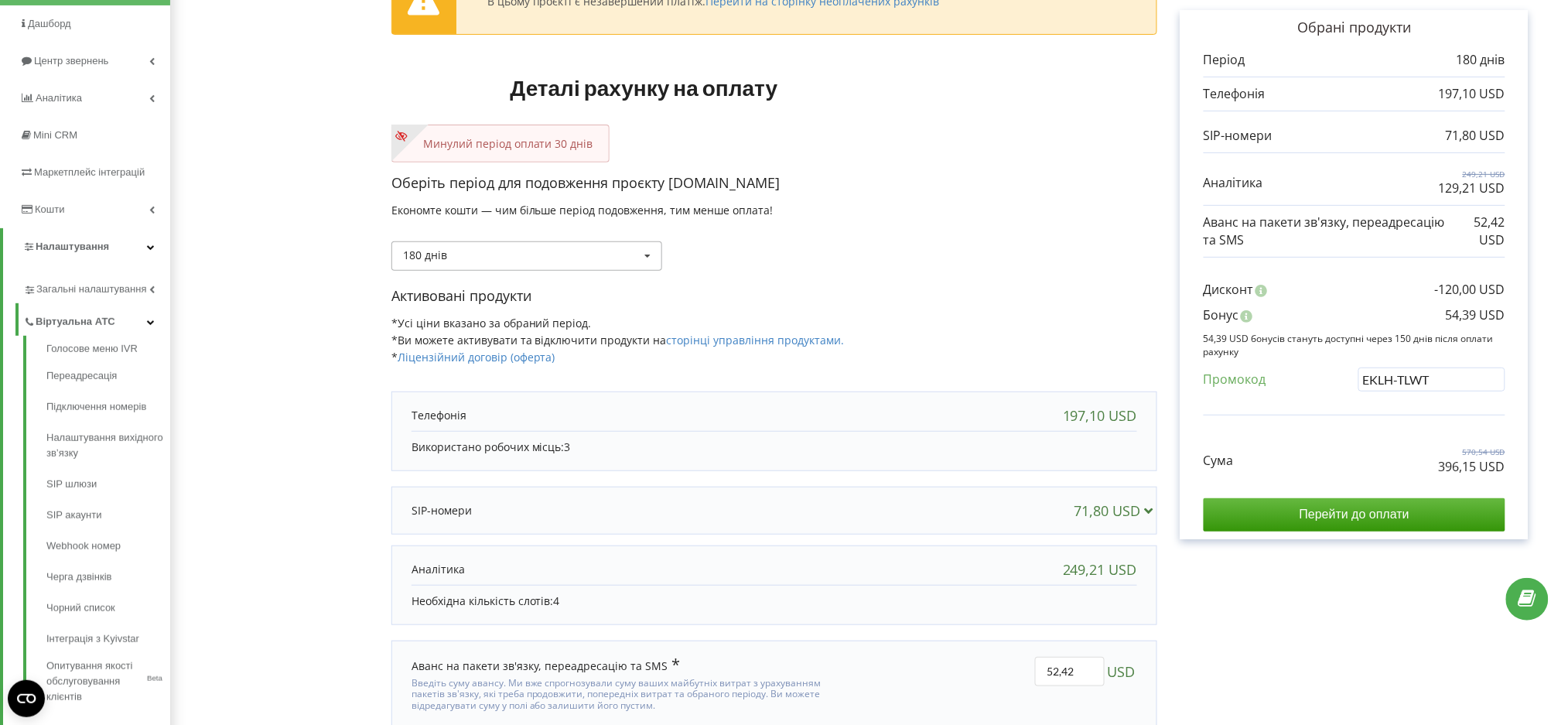
scroll to position [102, 0]
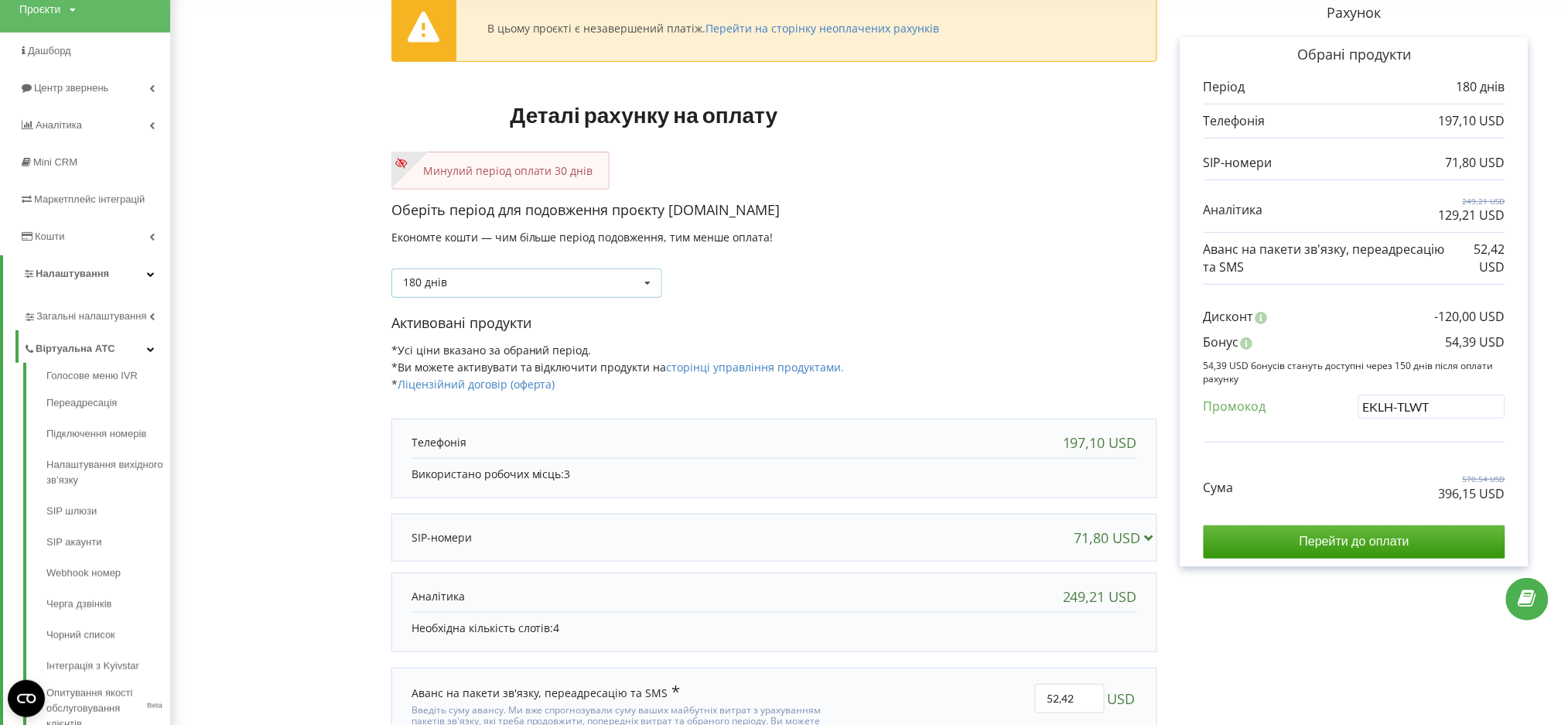
click at [513, 271] on div "180 днів Поповнити баланс без подовження 30 днів" at bounding box center [526, 283] width 270 height 29
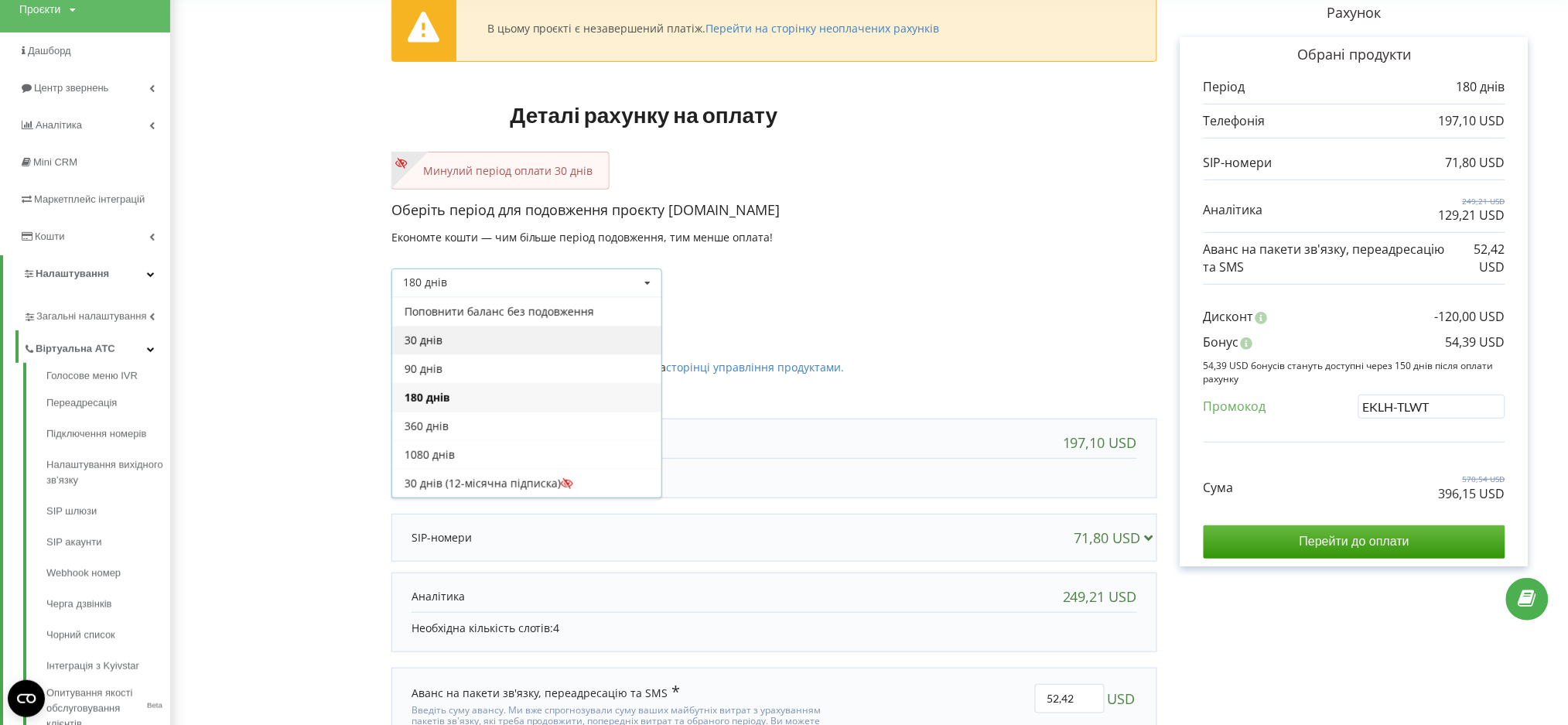
click at [492, 336] on div "30 днів" at bounding box center [526, 340] width 269 height 28
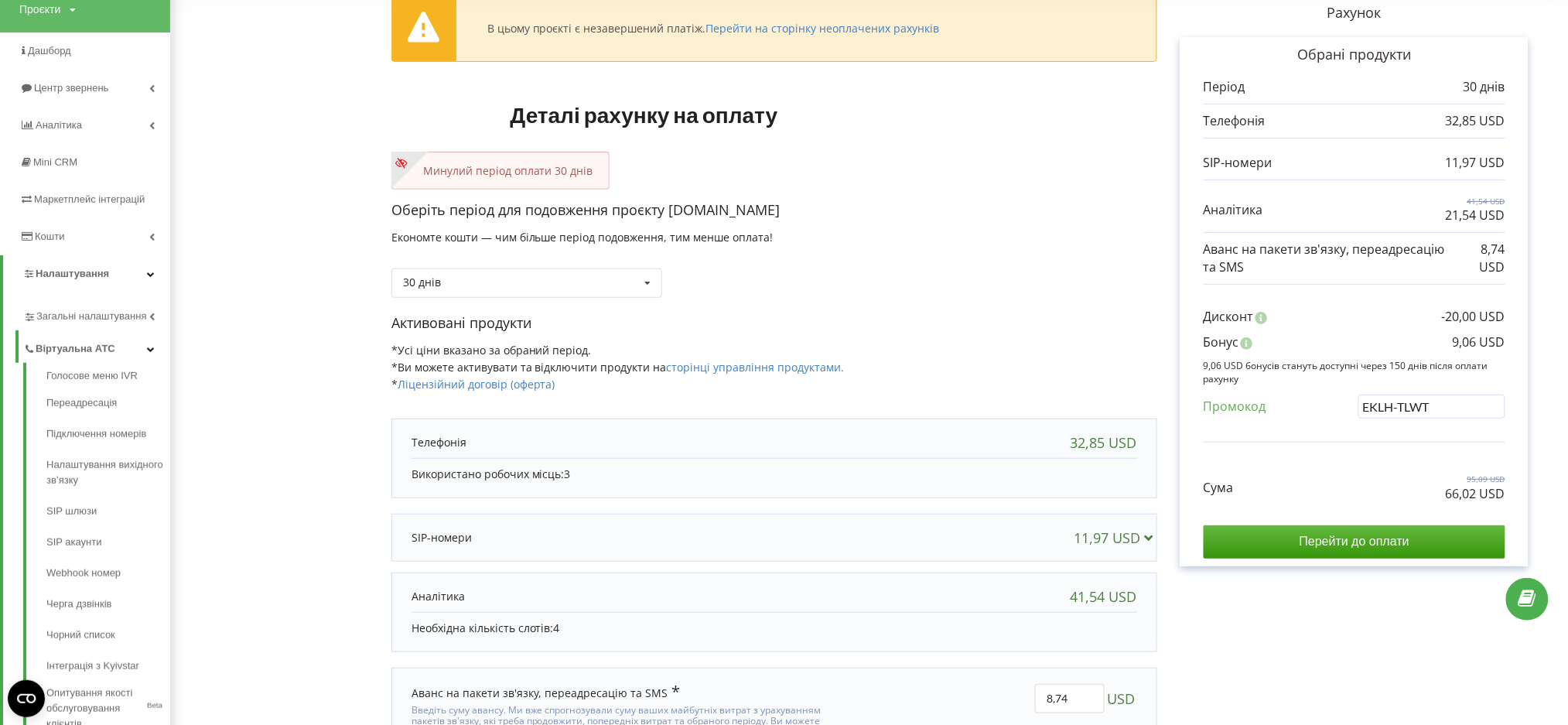
click at [1452, 493] on p "66,02 USD" at bounding box center [1475, 493] width 60 height 18
drag, startPoint x: 1436, startPoint y: 492, endPoint x: 1518, endPoint y: 496, distance: 82.1
click at [1521, 498] on div "Обрані продукти Період 30 днів 32,85 USD 11,97 USD 41,54 USD" at bounding box center [1355, 302] width 348 height 530
copy p "66,02 USD"
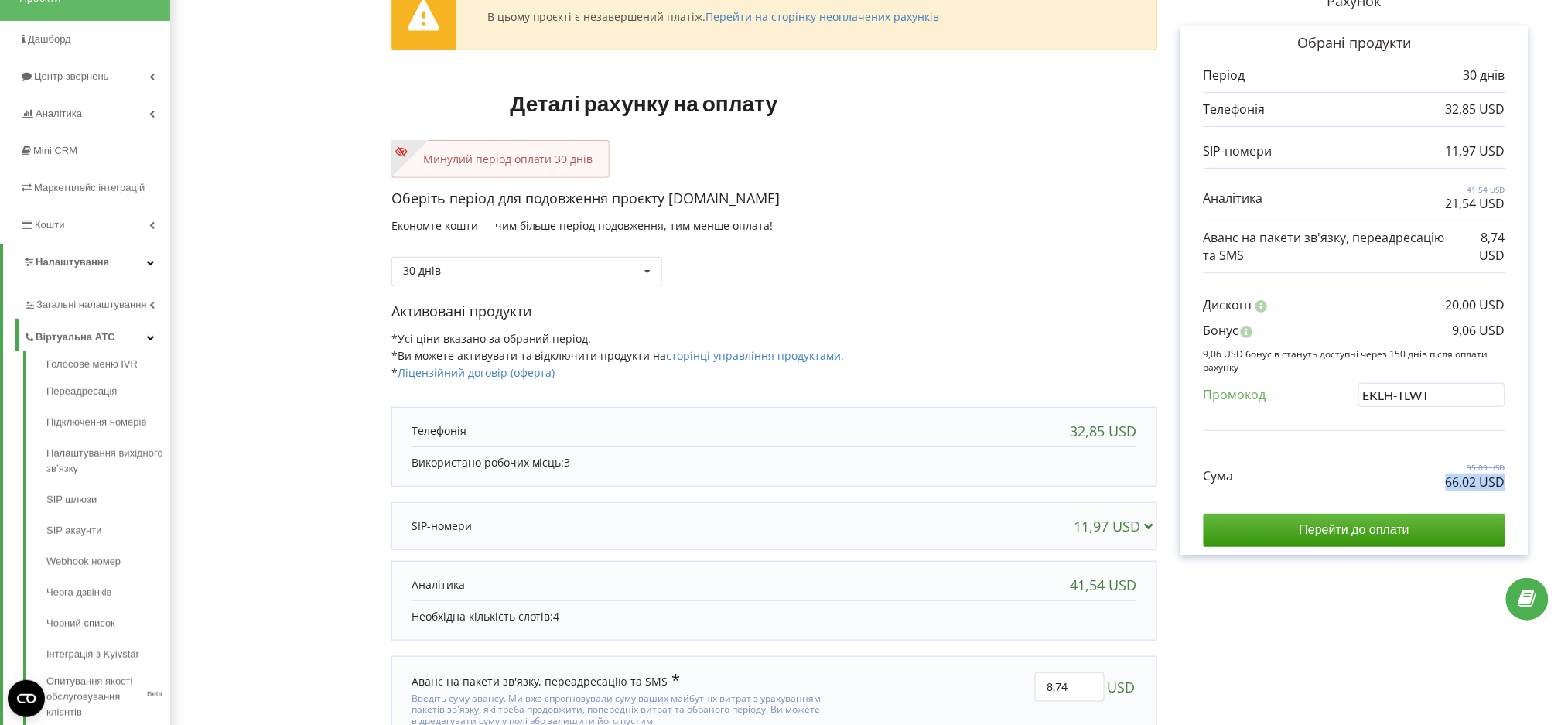
scroll to position [0, 0]
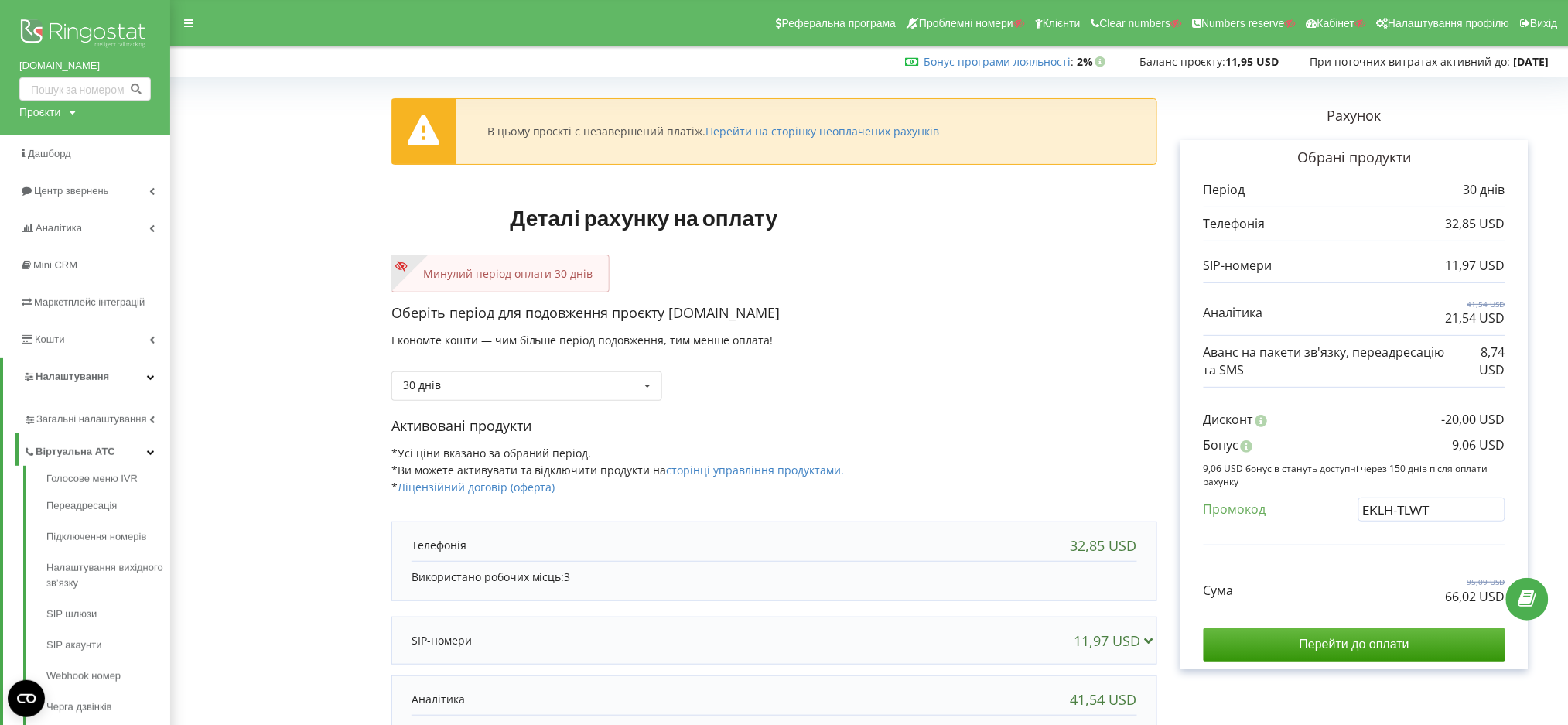
click at [47, 108] on div "Проєкти" at bounding box center [39, 112] width 41 height 15
paste input "blokfort"
type input "blokfort"
drag, startPoint x: 128, startPoint y: 149, endPoint x: 126, endPoint y: 140, distance: 9.2
click at [128, 148] on span "Пошук" at bounding box center [127, 144] width 28 height 14
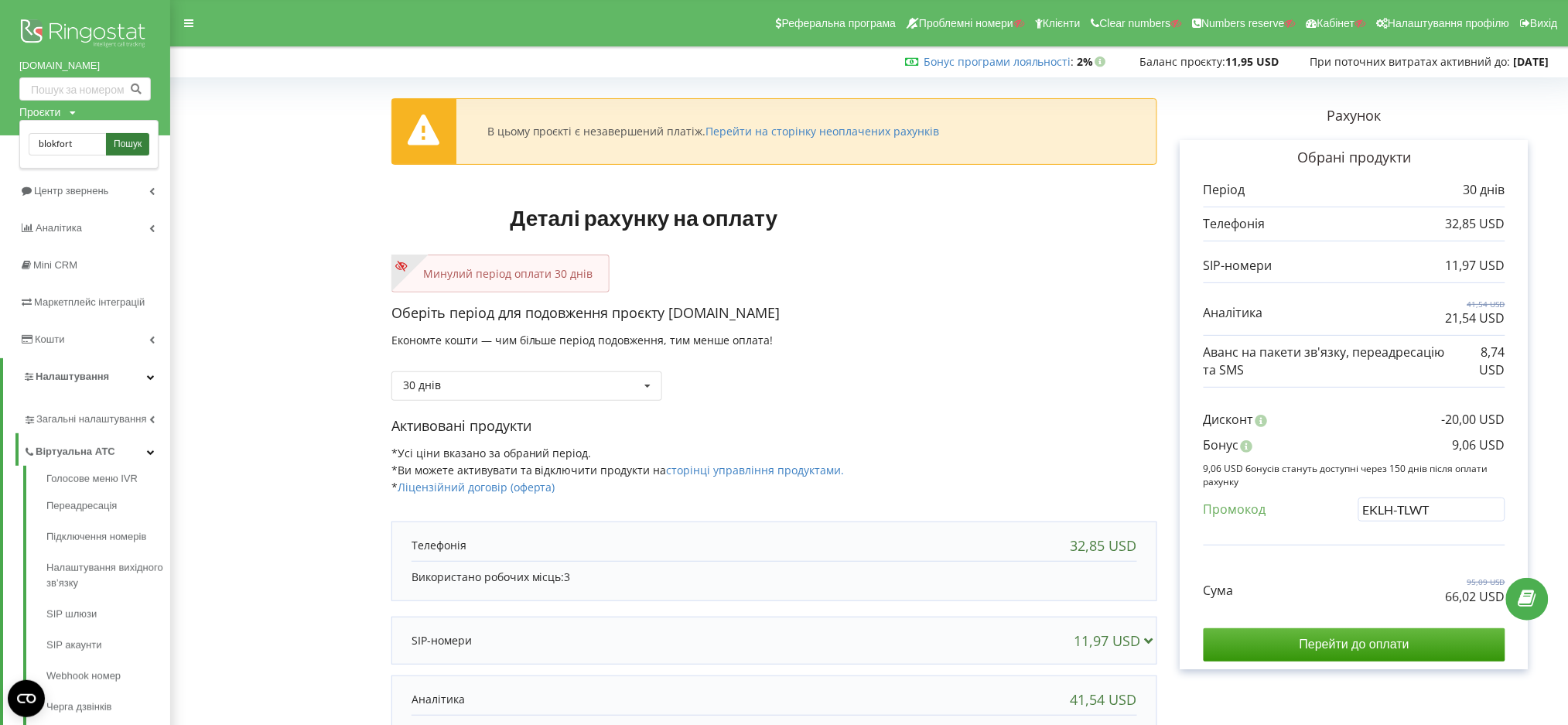
click at [126, 139] on span "Пошук" at bounding box center [127, 144] width 28 height 14
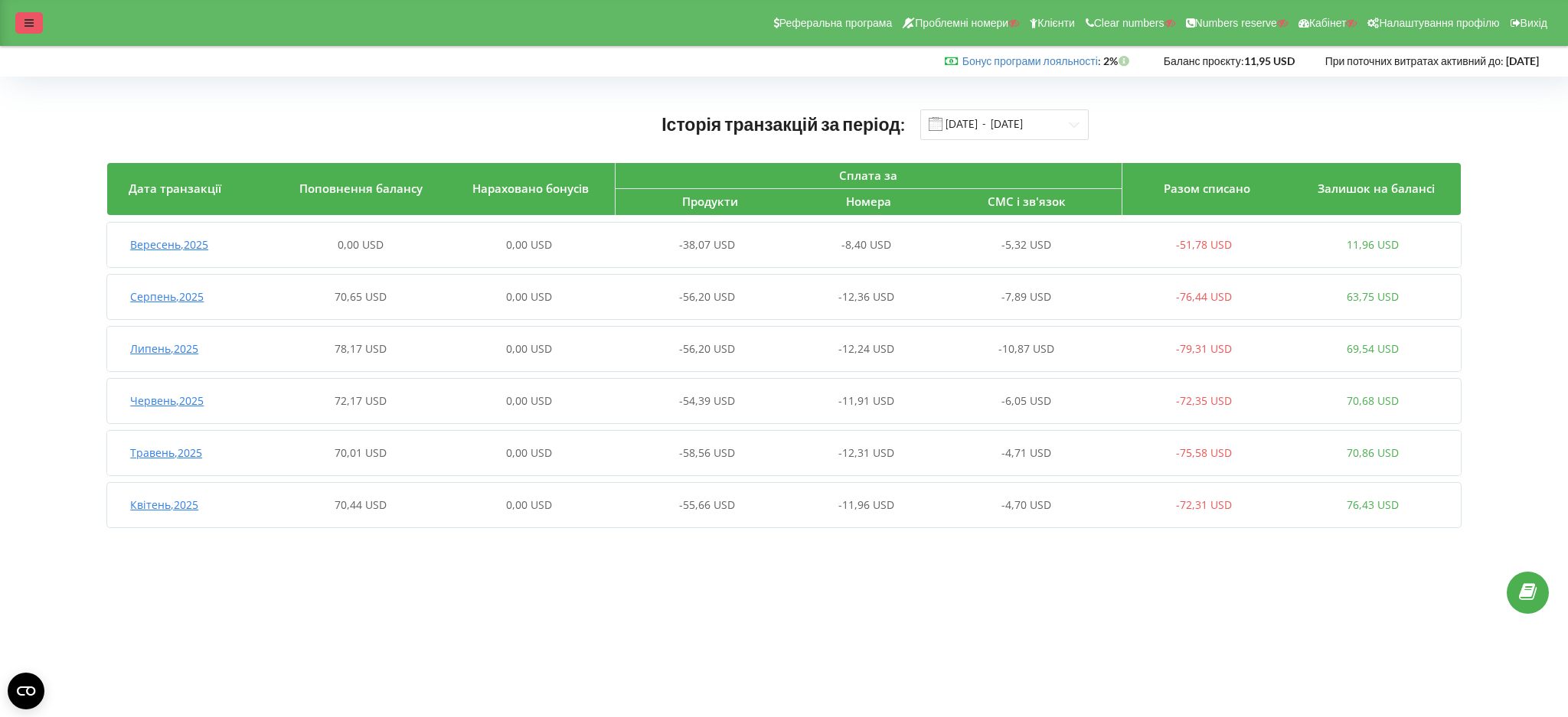
click at [33, 33] on div at bounding box center [28, 23] width 27 height 22
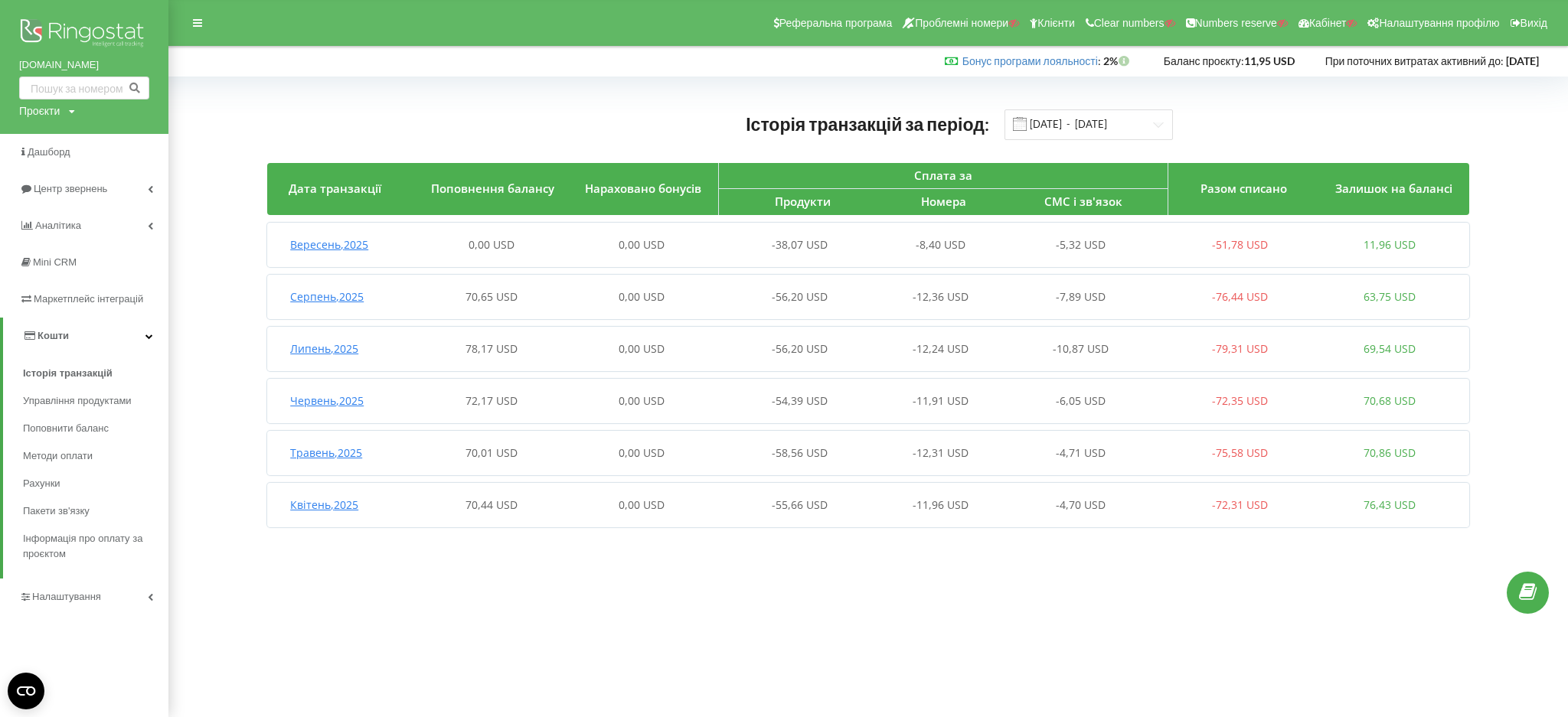
drag, startPoint x: 490, startPoint y: 297, endPoint x: 500, endPoint y: 309, distance: 15.6
click at [492, 301] on span "70,65 USD" at bounding box center [491, 296] width 52 height 14
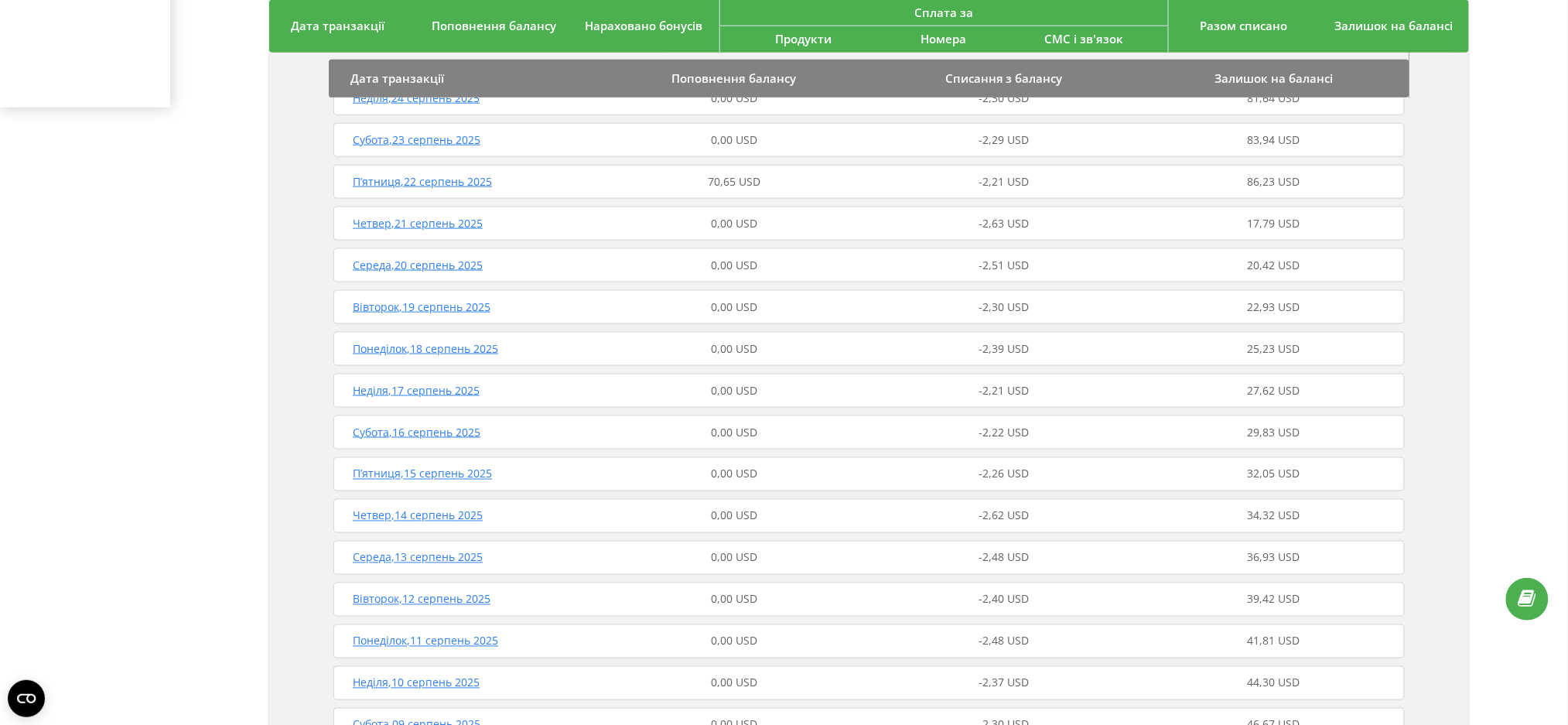
scroll to position [515, 0]
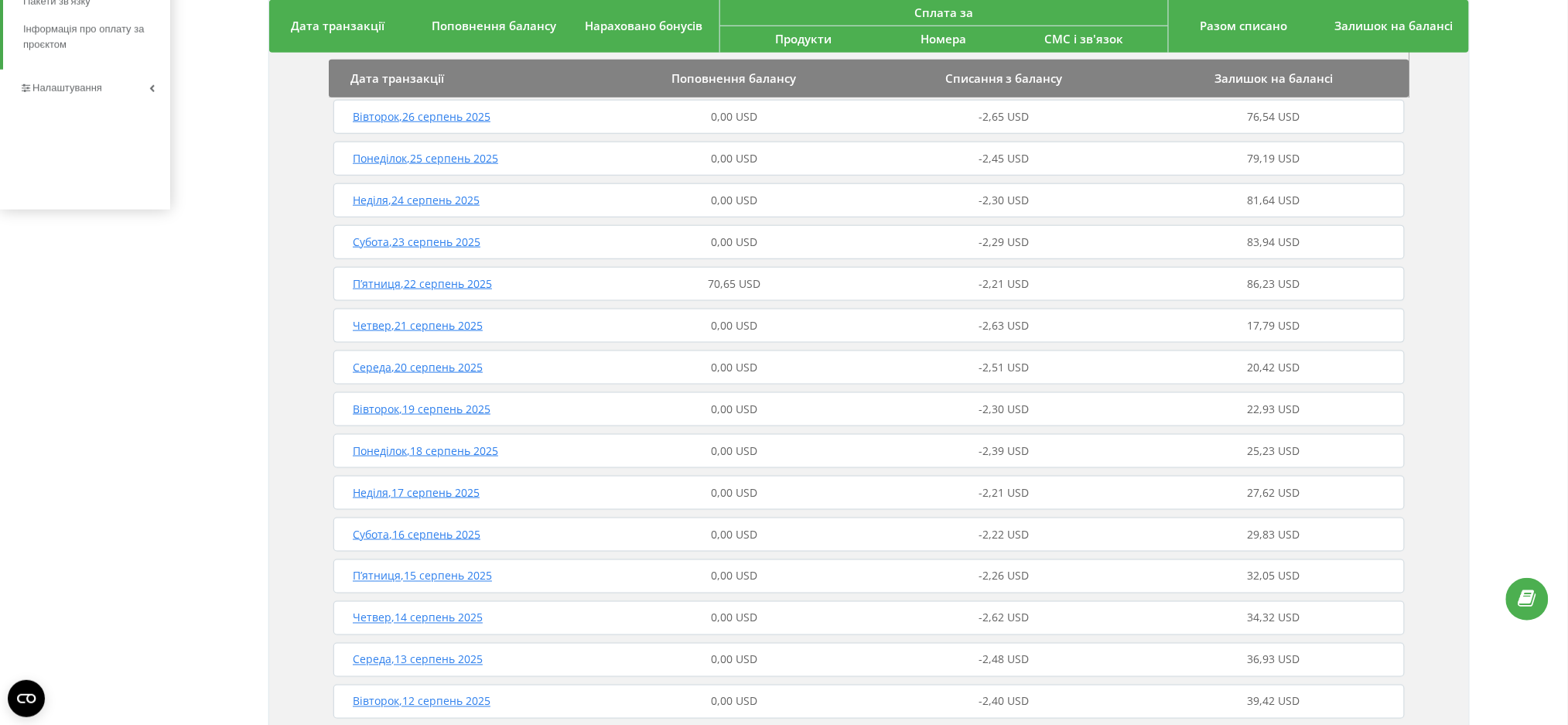
click at [676, 288] on div "П’ятниця , 22 серпень 2025 70,65 USD -2,21 USD 86,23 USD" at bounding box center [869, 284] width 1079 height 37
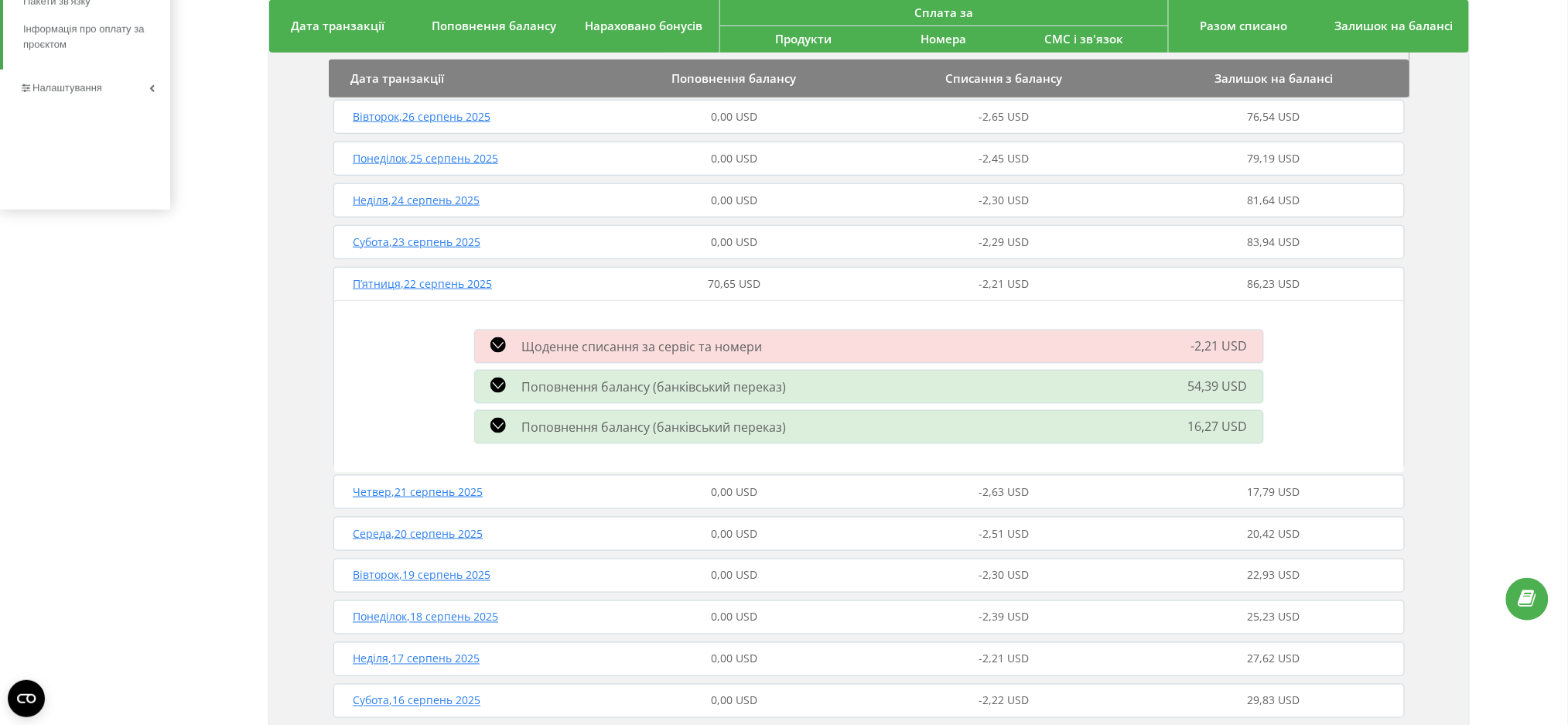
drag, startPoint x: 576, startPoint y: 280, endPoint x: 582, endPoint y: 300, distance: 20.9
click at [576, 289] on div "П’ятниця , 22 серпень 2025" at bounding box center [464, 284] width 270 height 15
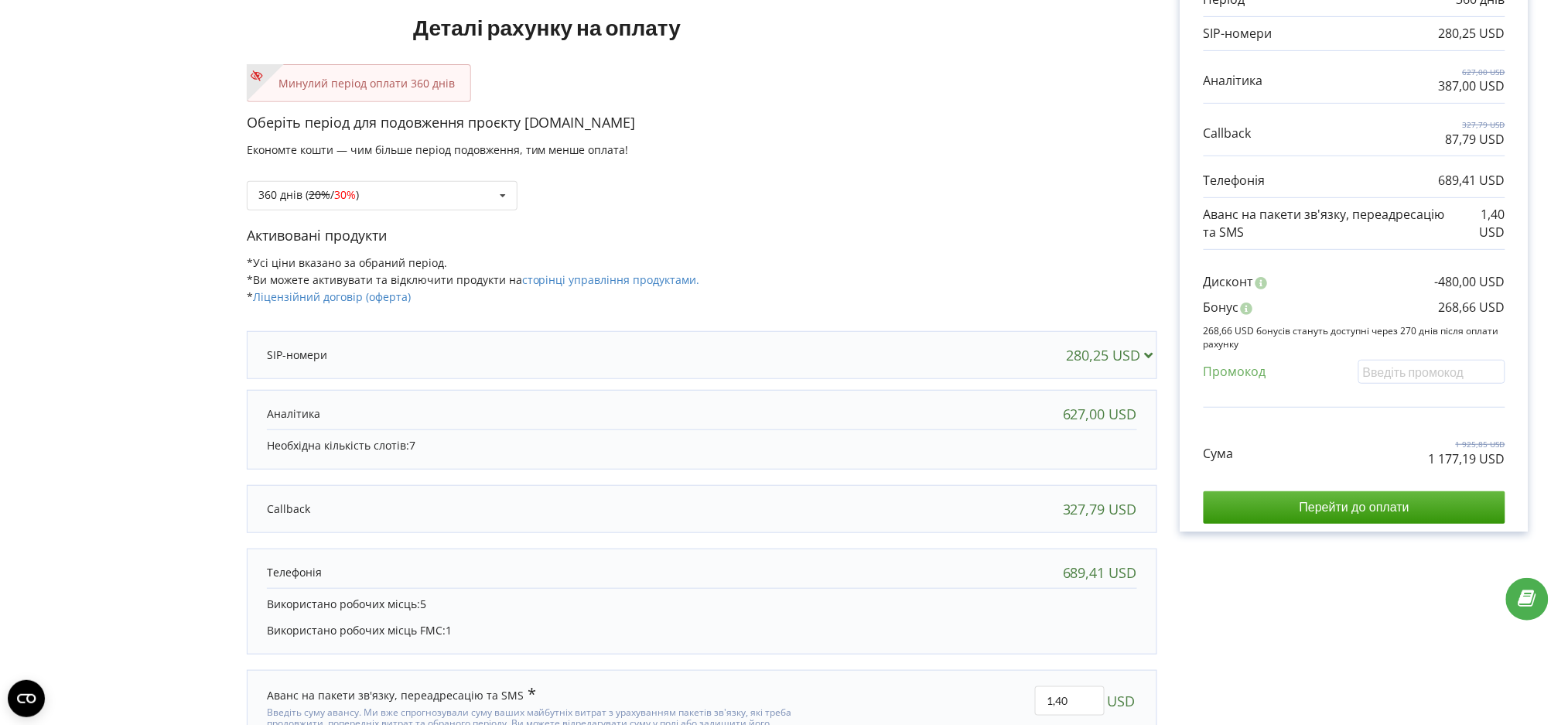
scroll to position [268, 0]
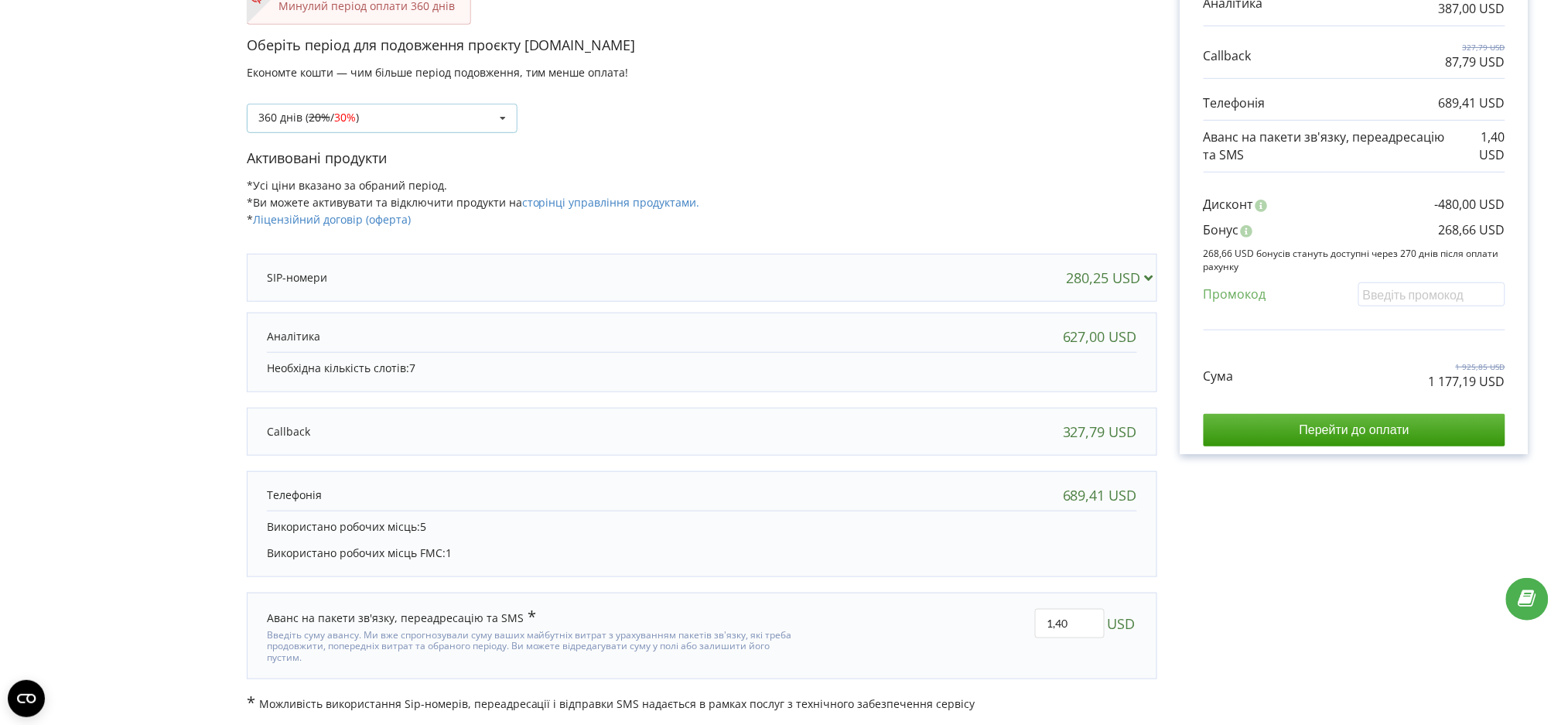
click at [344, 119] on span "30%" at bounding box center [344, 117] width 22 height 14
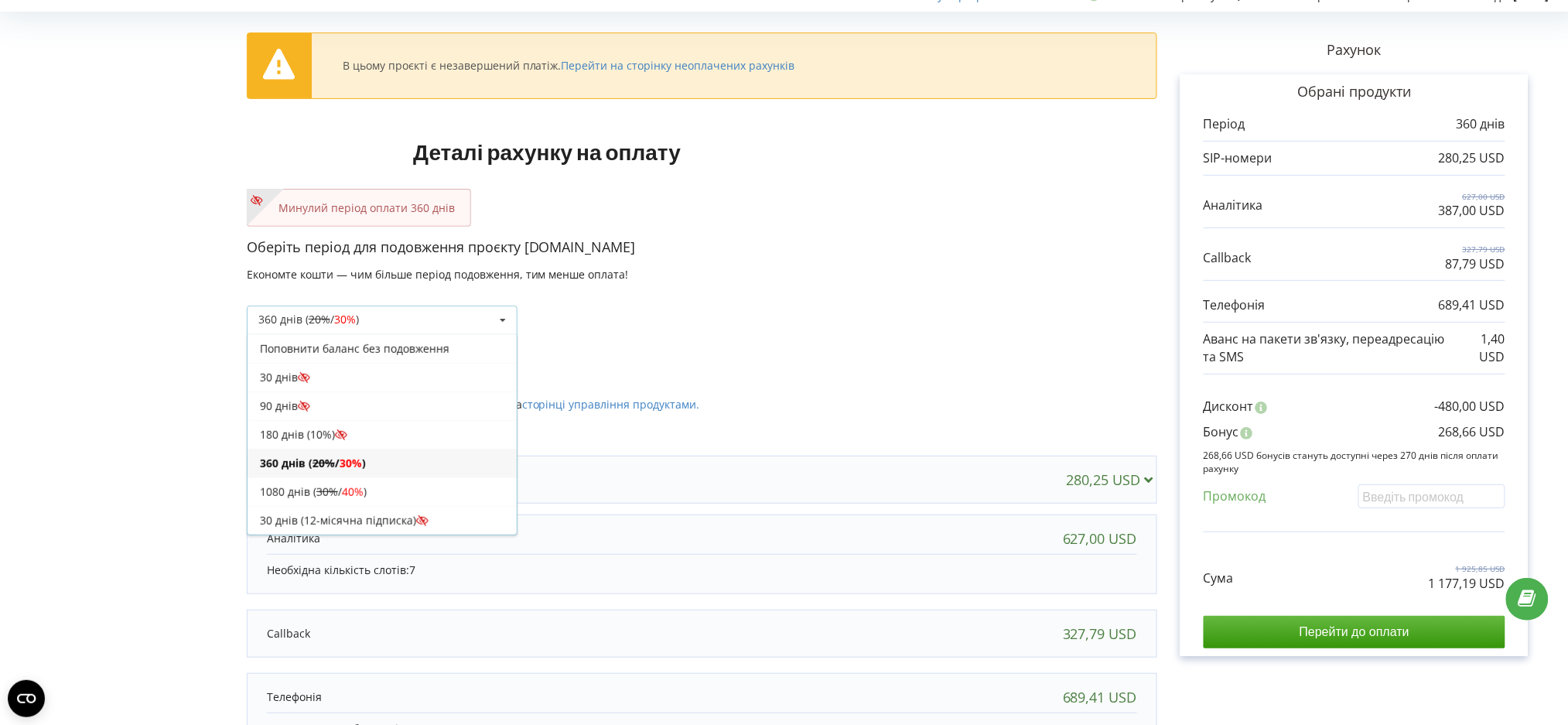
scroll to position [62, 0]
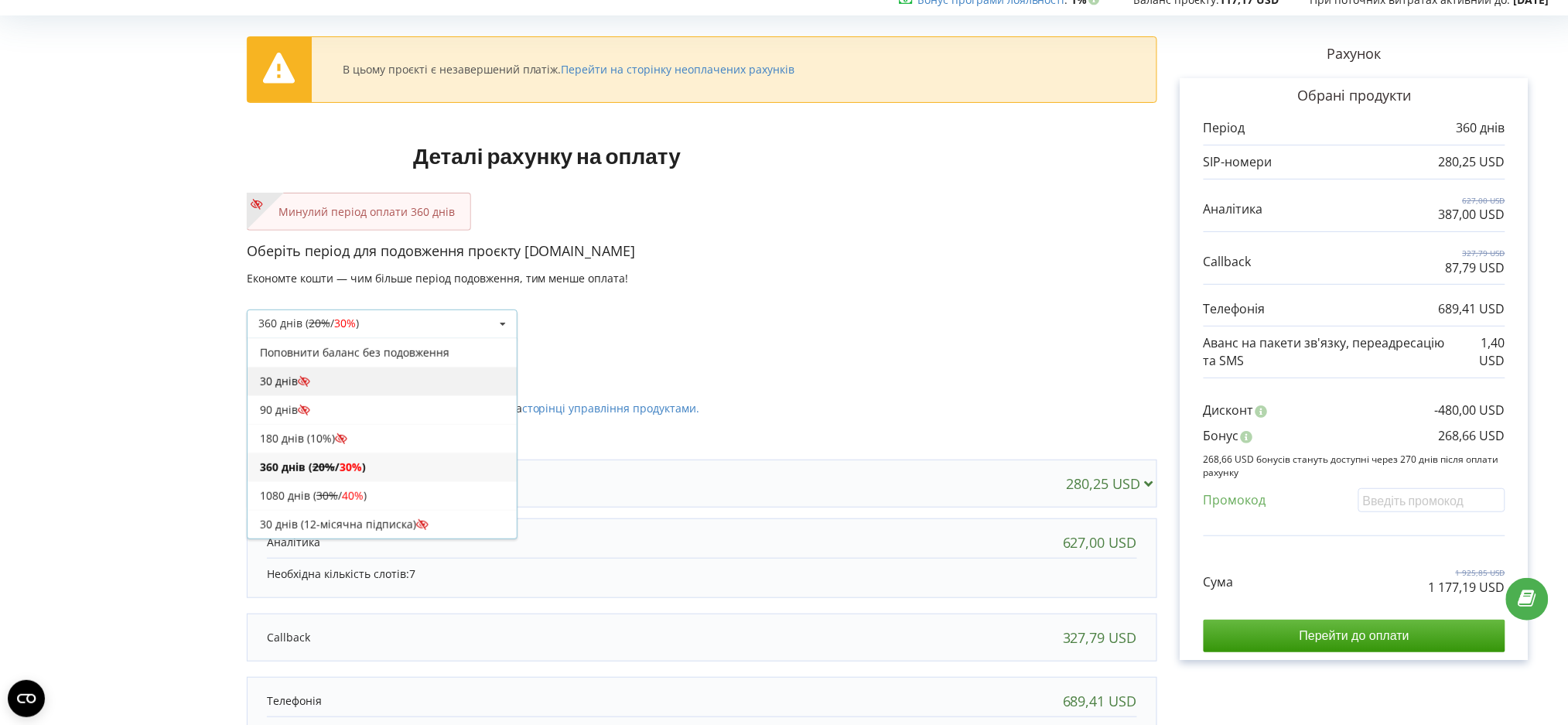
click at [415, 377] on div "30 днів" at bounding box center [382, 381] width 269 height 28
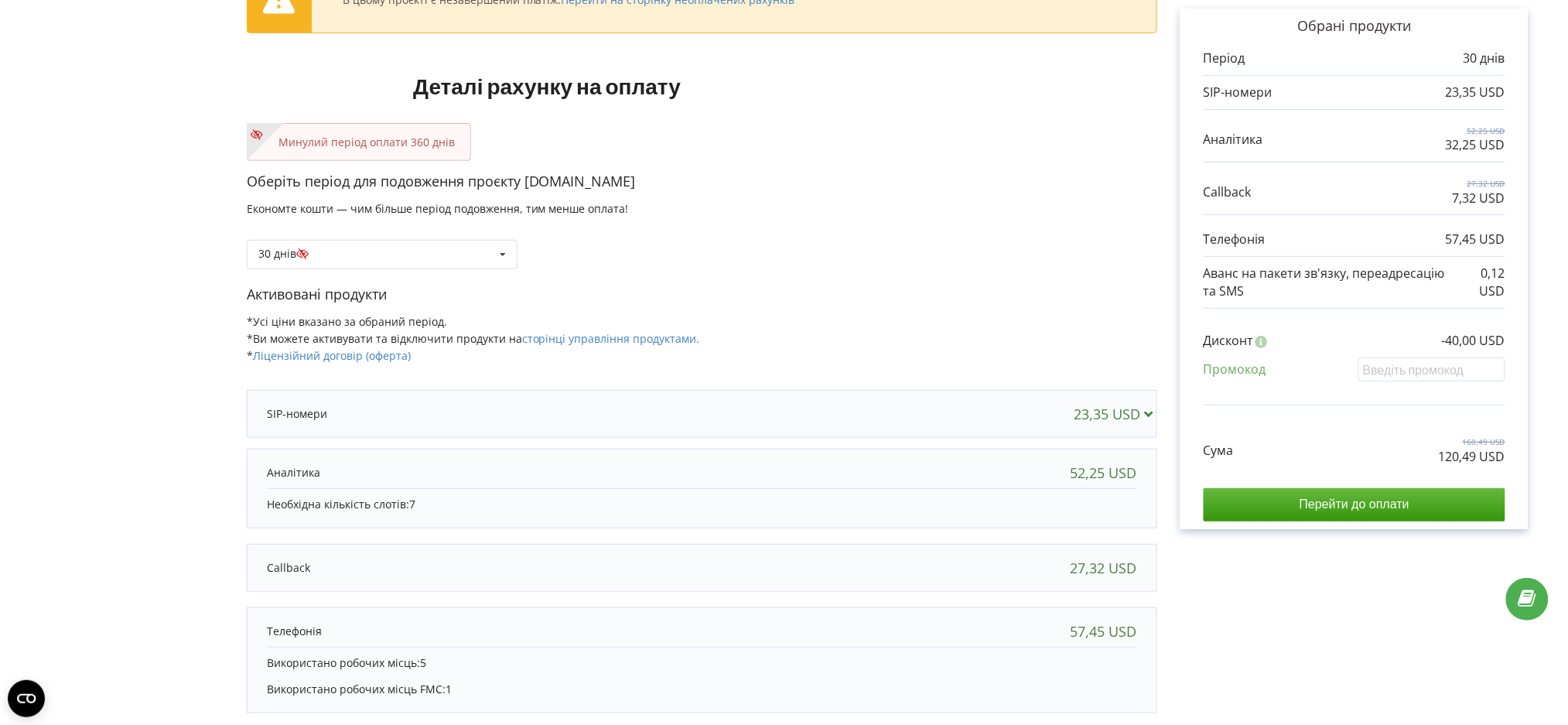
scroll to position [268, 0]
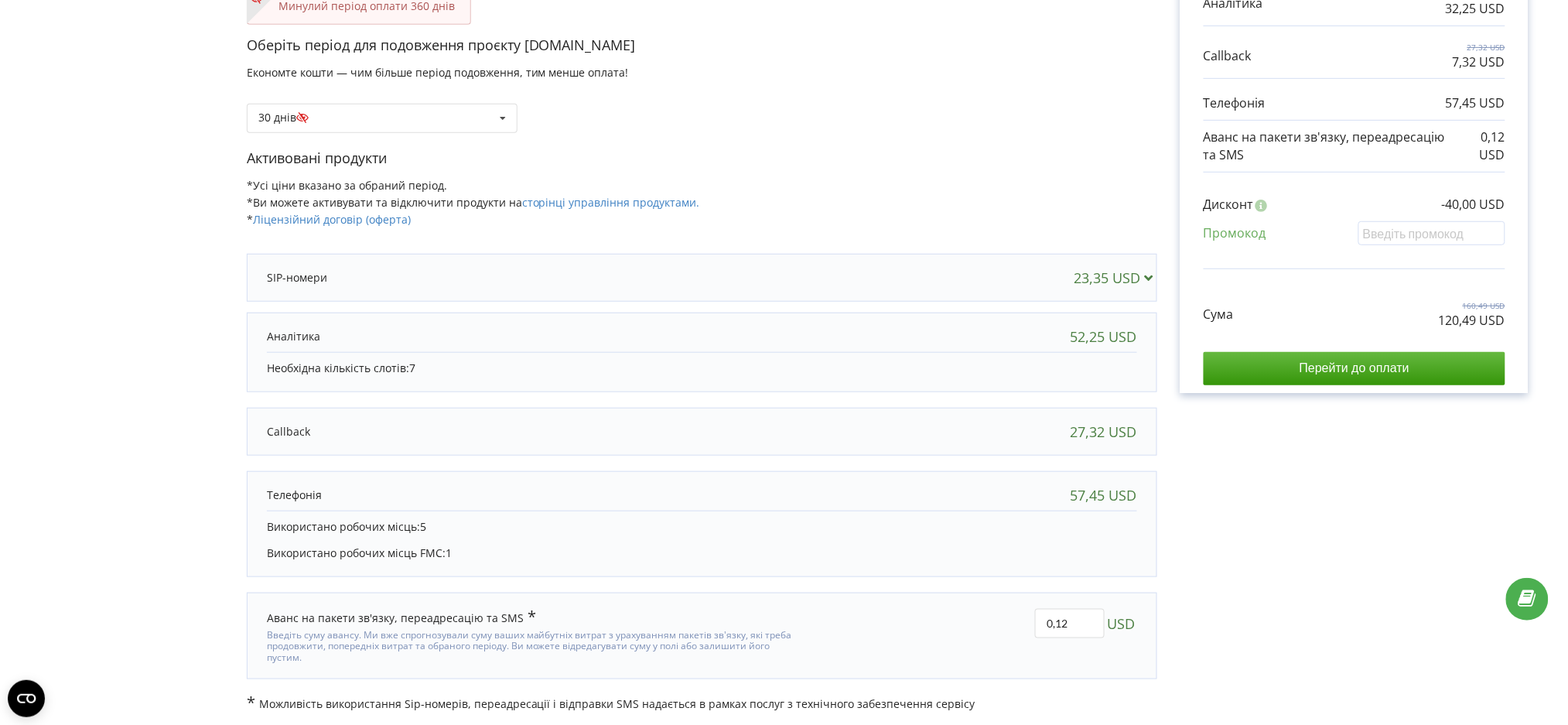
click at [729, 278] on div at bounding box center [571, 278] width 610 height 15
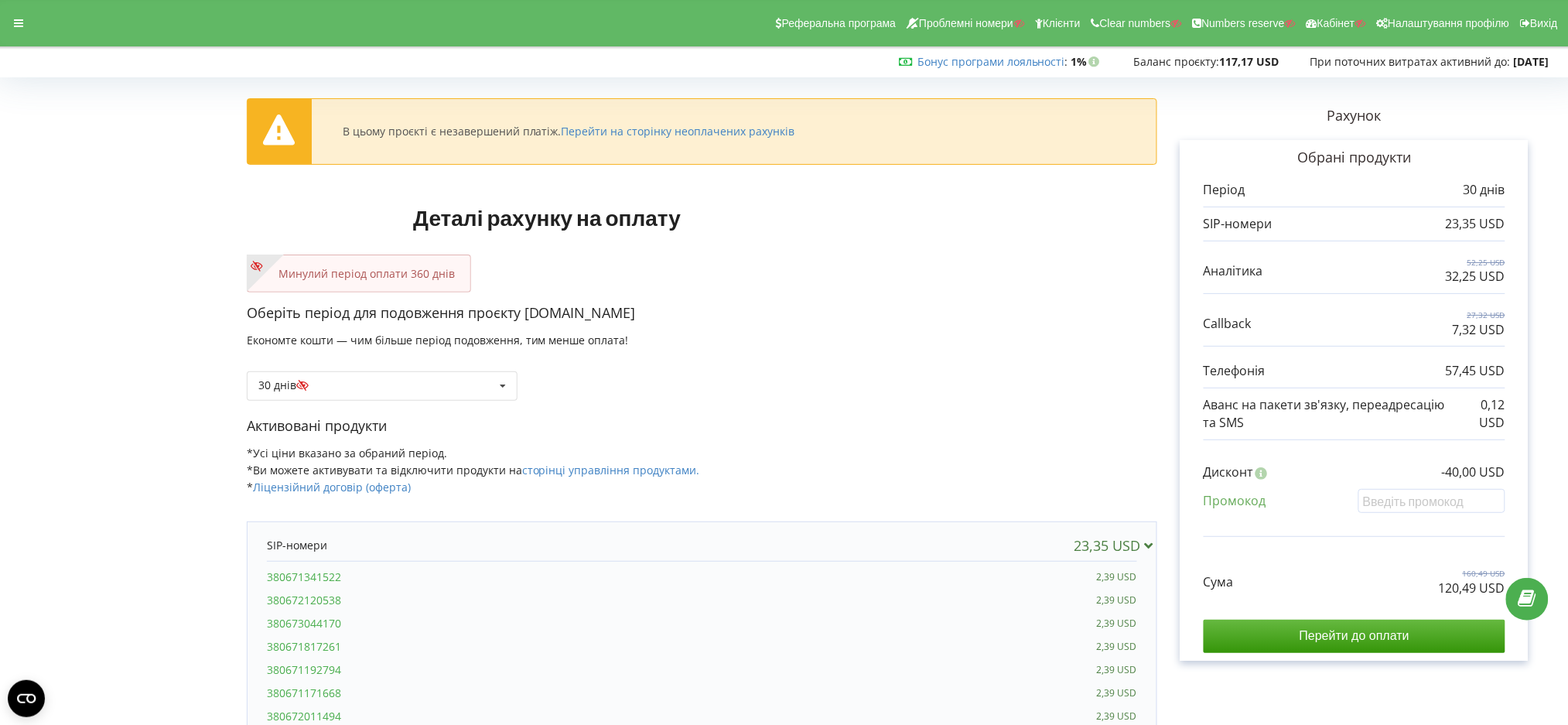
scroll to position [102, 0]
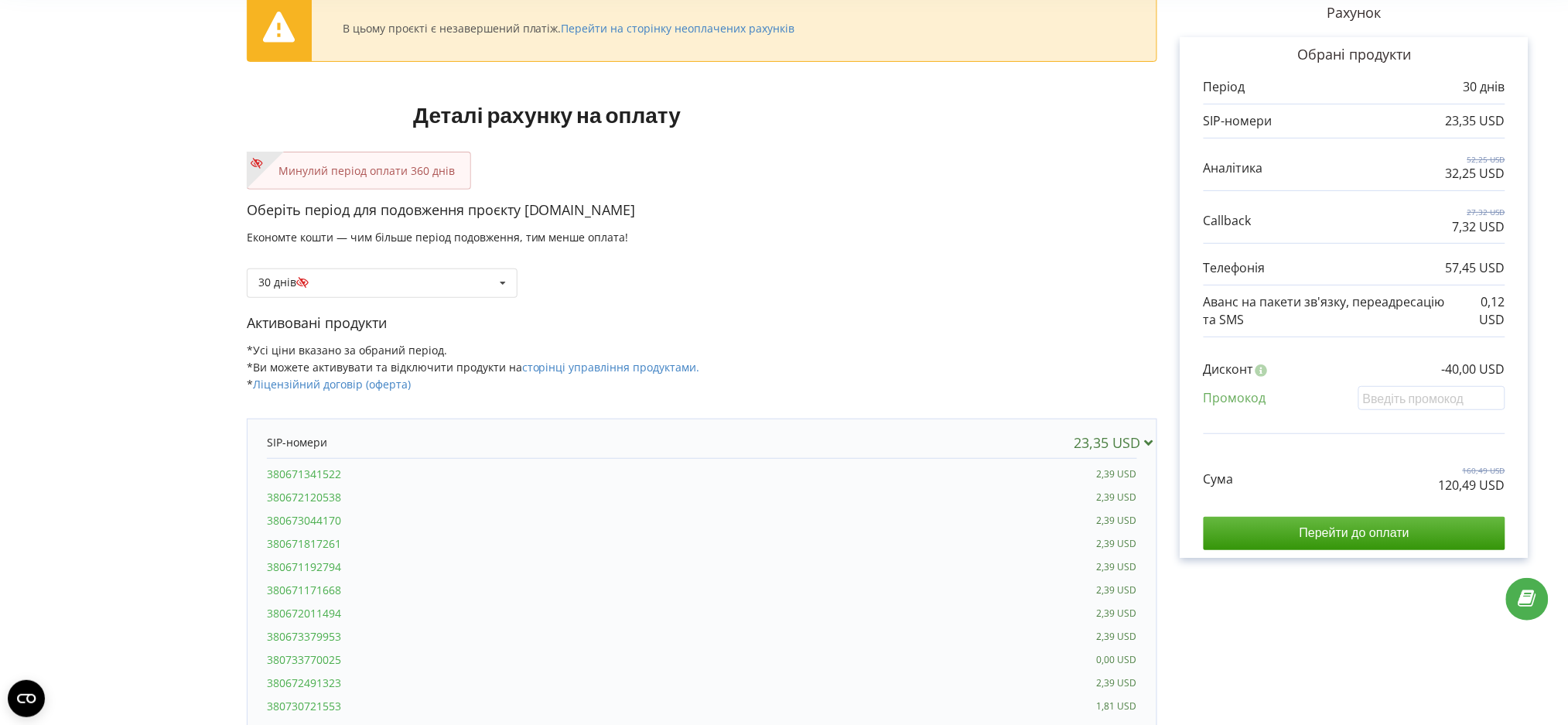
click at [16, 136] on form "В цьому проєкті є незавершений платіж. Перейти на сторінку неоплачених рахунків…" at bounding box center [784, 564] width 1536 height 1168
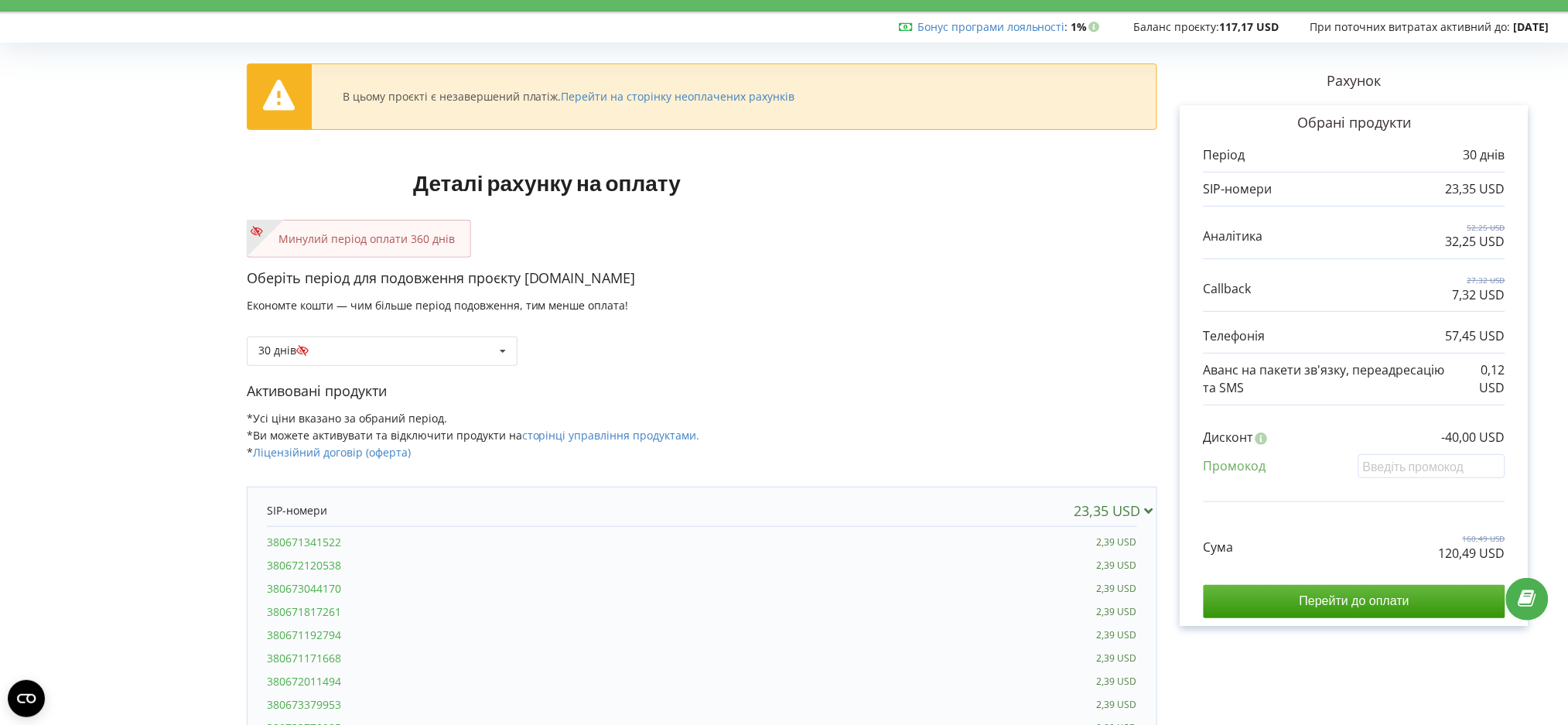
scroll to position [0, 0]
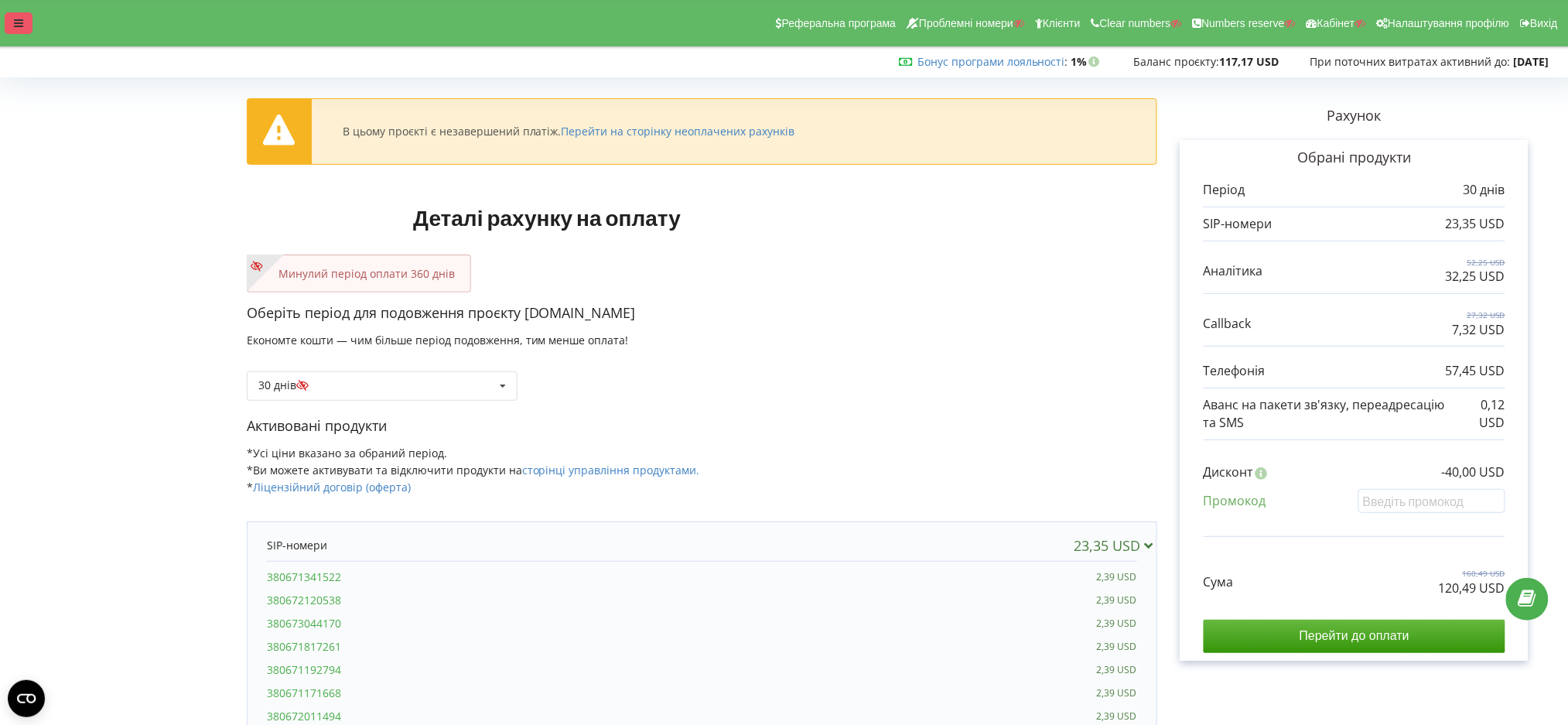
click at [6, 28] on div at bounding box center [18, 23] width 28 height 22
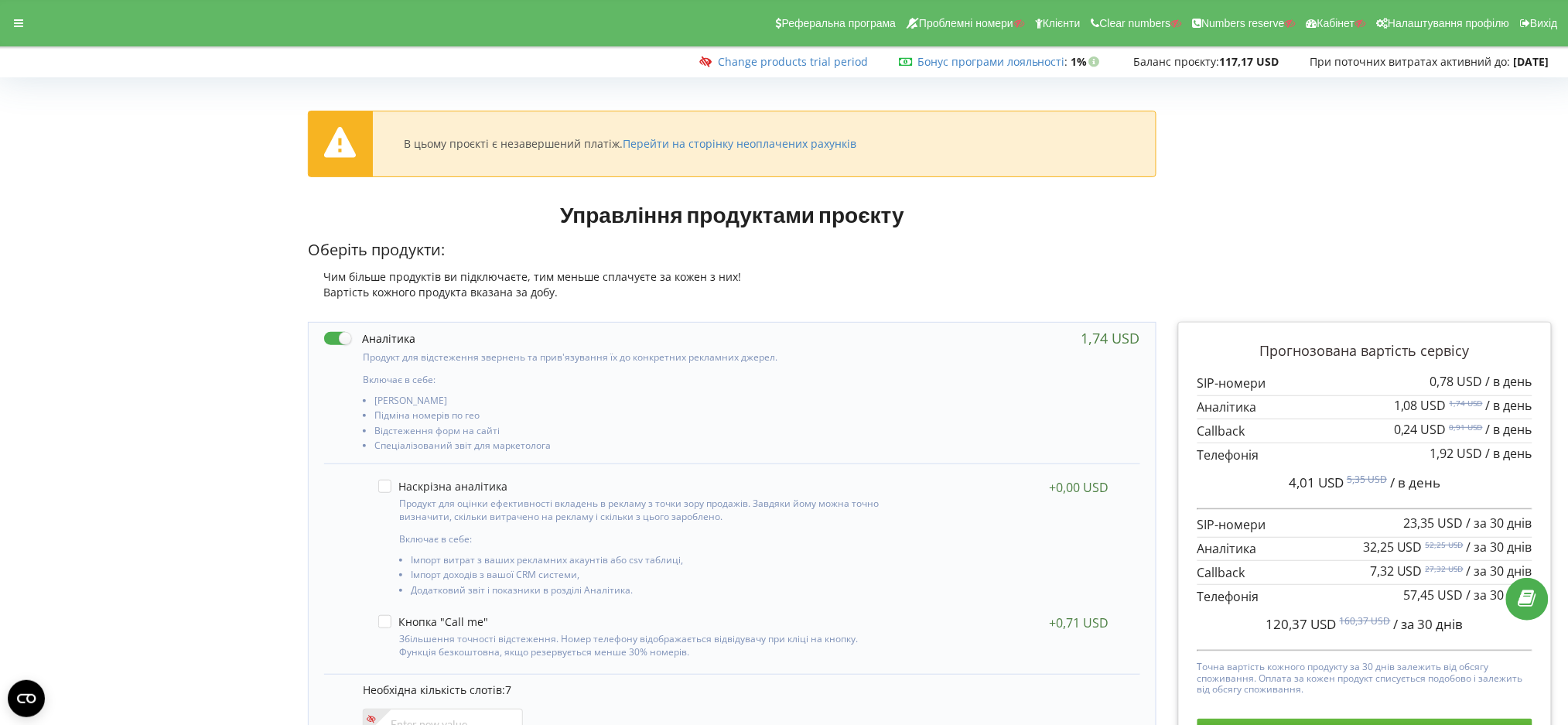
click at [103, 148] on div "В цьому проєкті є незавершений платіж. Перейти на сторінку неоплачених рахунків" at bounding box center [784, 151] width 1558 height 103
click at [14, 26] on icon at bounding box center [19, 23] width 9 height 10
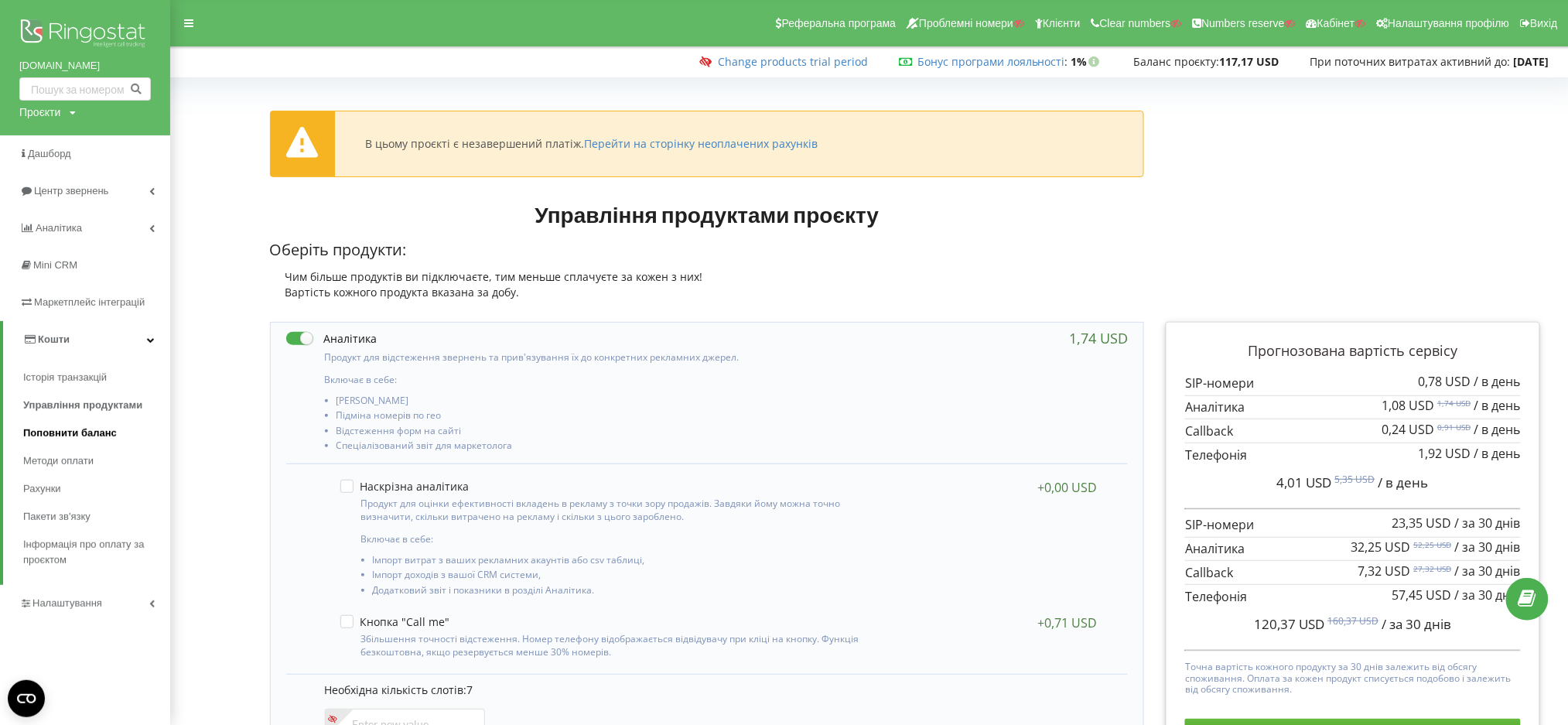
click at [48, 430] on span "Поповнити баланс" at bounding box center [69, 434] width 94 height 15
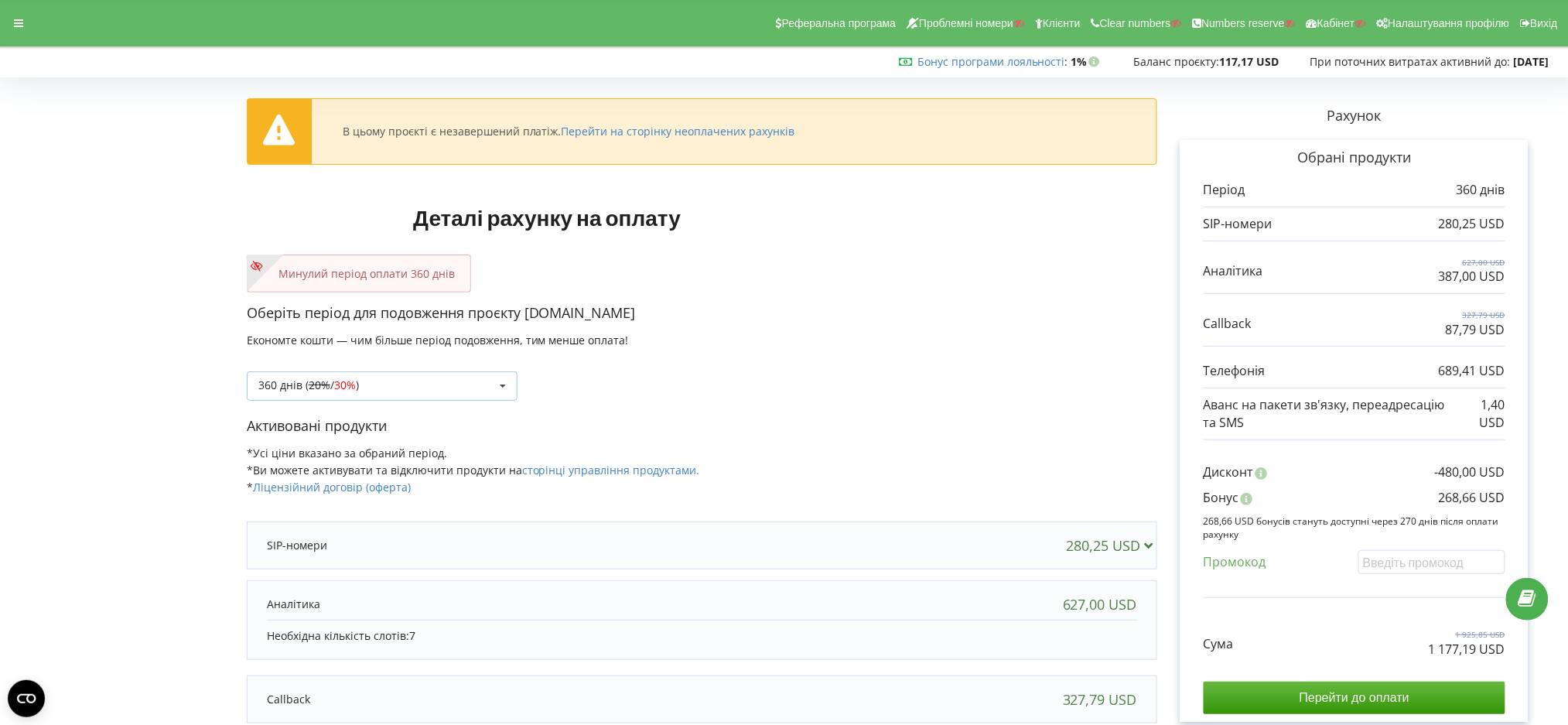
click at [436, 396] on div "360 днів ( 20% / 30% ) Поповнити баланс без подовження 20%" at bounding box center [381, 385] width 270 height 29
click at [31, 315] on form "В цьому проєкті є незавершений платіж. Перейти на сторінку неоплачених рахунків…" at bounding box center [784, 530] width 1536 height 897
click at [5, 21] on div at bounding box center [18, 23] width 28 height 22
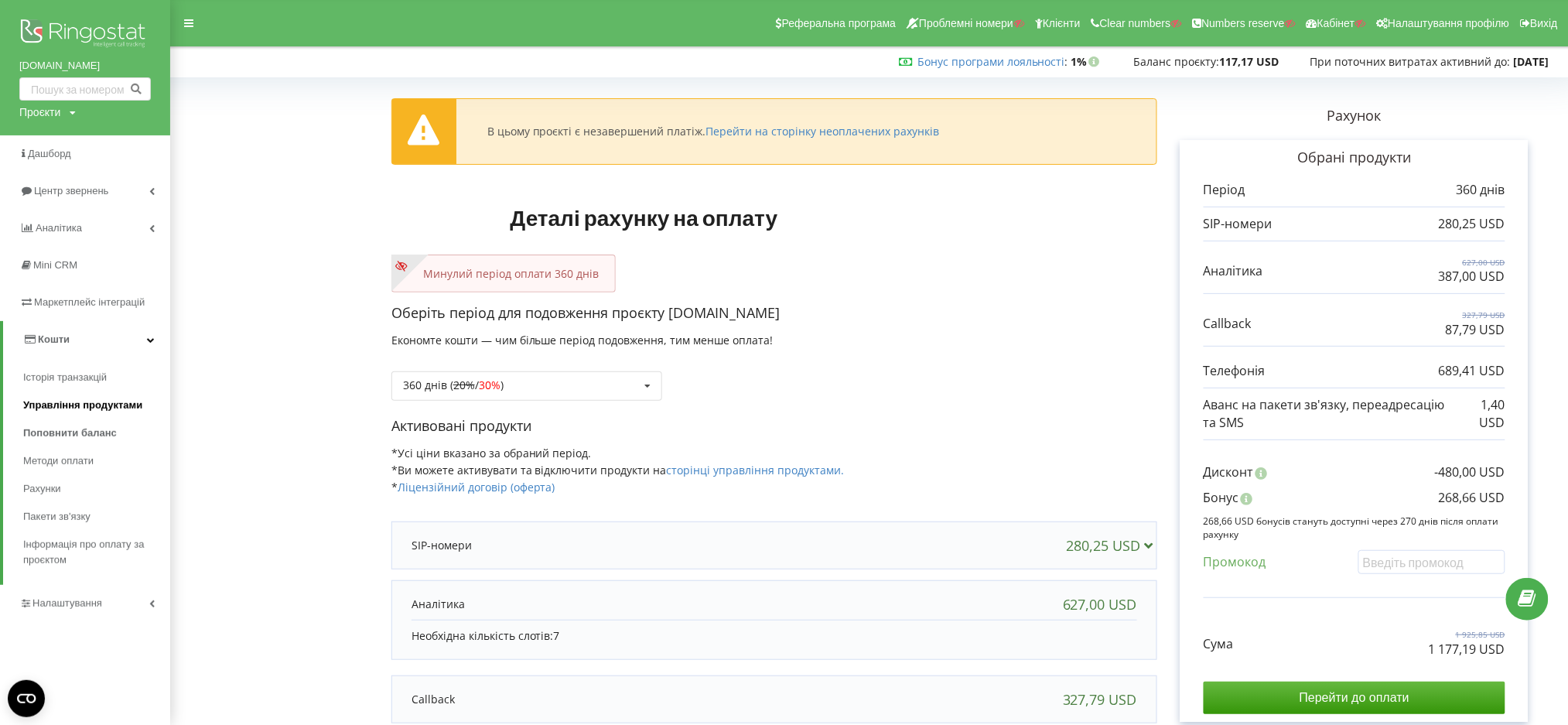
click at [68, 401] on span "Управління продуктами" at bounding box center [83, 405] width 120 height 15
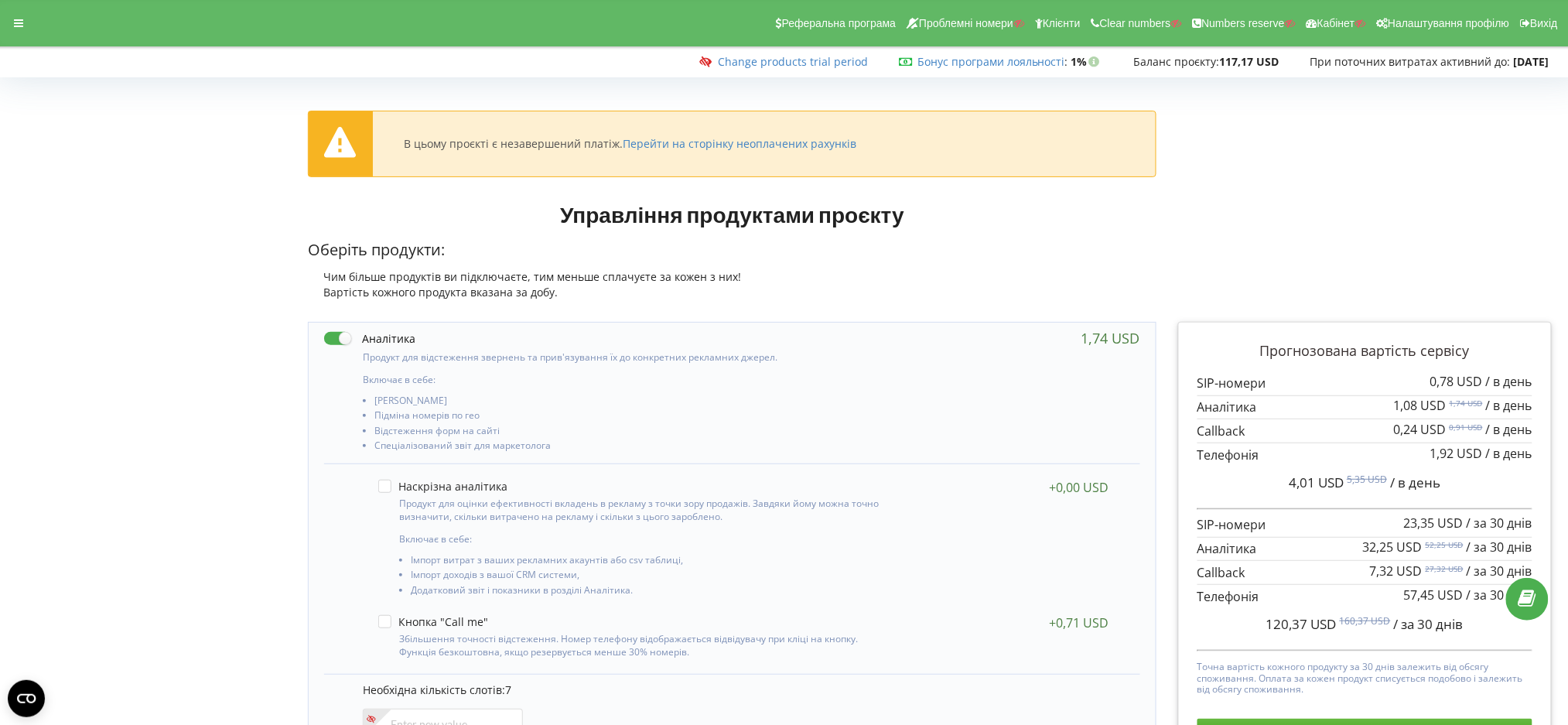
drag, startPoint x: 114, startPoint y: 82, endPoint x: 134, endPoint y: 118, distance: 41.2
click at [34, 24] on div "Реферальна програма Проблемні номери Клієнти Clear numbers Numbers reserve Кабі…" at bounding box center [784, 23] width 1590 height 46
click at [19, 24] on icon at bounding box center [19, 23] width 9 height 10
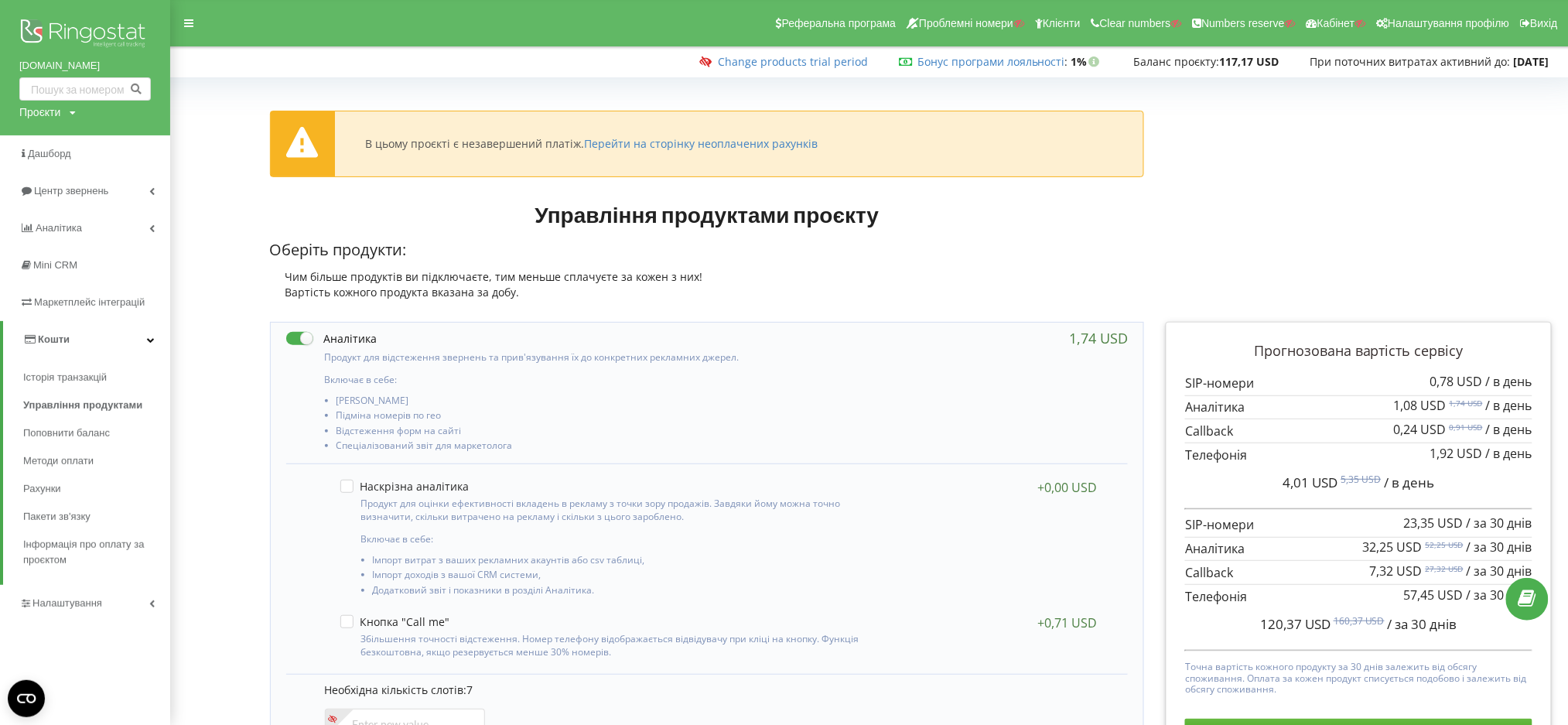
drag, startPoint x: 14, startPoint y: 59, endPoint x: 116, endPoint y: 65, distance: 102.2
click at [116, 65] on div "[DOMAIN_NAME] Проєкти Пошук" at bounding box center [84, 67] width 170 height 136
copy link "[DOMAIN_NAME]"
